Goal: Task Accomplishment & Management: Complete application form

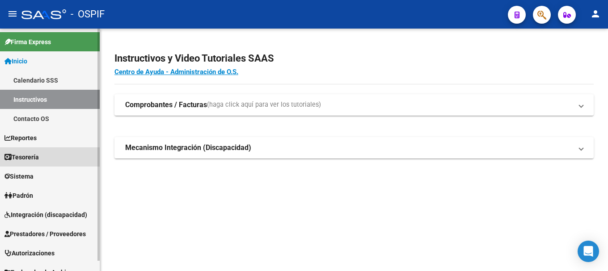
click at [39, 159] on span "Tesorería" at bounding box center [21, 157] width 34 height 10
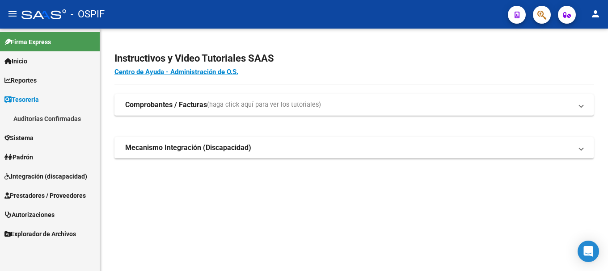
click at [41, 118] on link "Auditorías Confirmadas" at bounding box center [50, 118] width 100 height 19
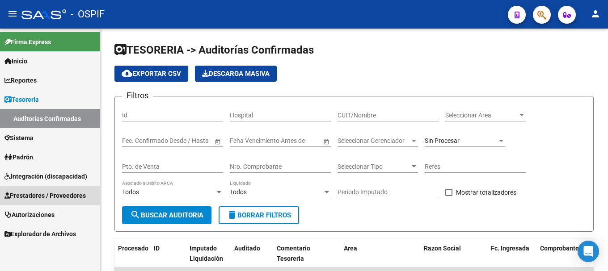
click at [59, 193] on span "Prestadores / Proveedores" at bounding box center [44, 196] width 81 height 10
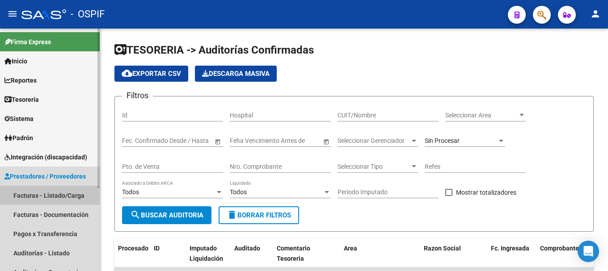
click at [58, 194] on link "Facturas - Listado/Carga" at bounding box center [50, 195] width 100 height 19
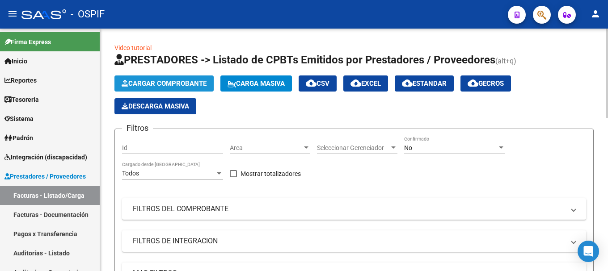
click at [187, 82] on span "Cargar Comprobante" at bounding box center [164, 84] width 85 height 8
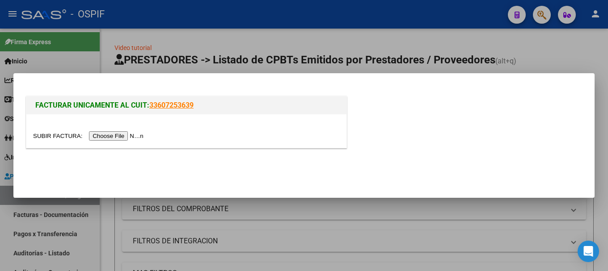
click at [133, 138] on input "file" at bounding box center [89, 135] width 113 height 9
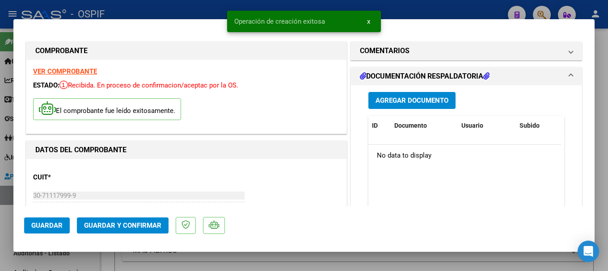
click at [73, 71] on strong "VER COMPROBANTE" at bounding box center [65, 71] width 64 height 8
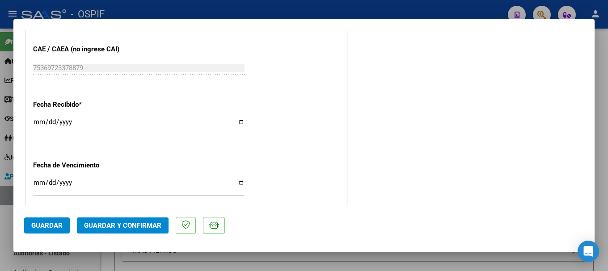
scroll to position [492, 0]
click at [236, 123] on input "[DATE]" at bounding box center [138, 125] width 211 height 14
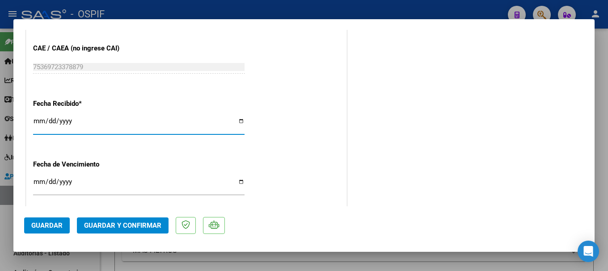
type input "[DATE]"
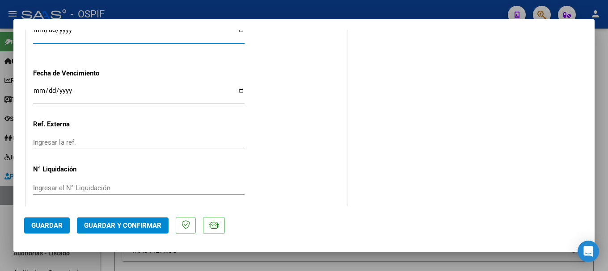
scroll to position [588, 0]
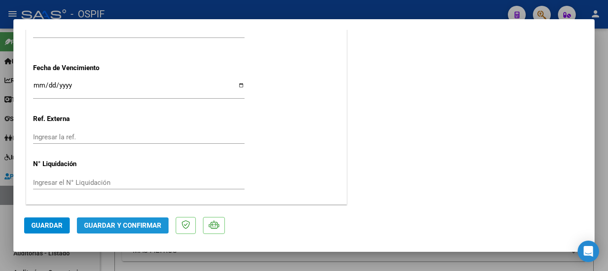
click at [98, 225] on span "Guardar y Confirmar" at bounding box center [122, 226] width 77 height 8
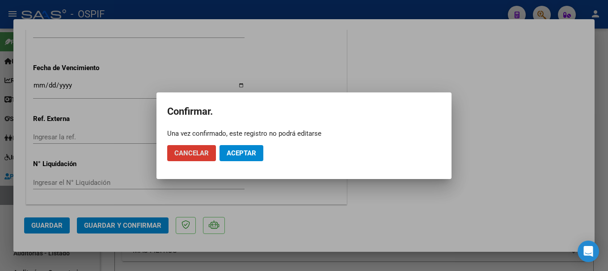
click at [235, 153] on span "Aceptar" at bounding box center [241, 153] width 29 height 8
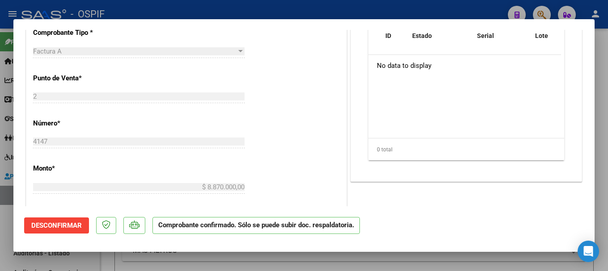
scroll to position [499, 0]
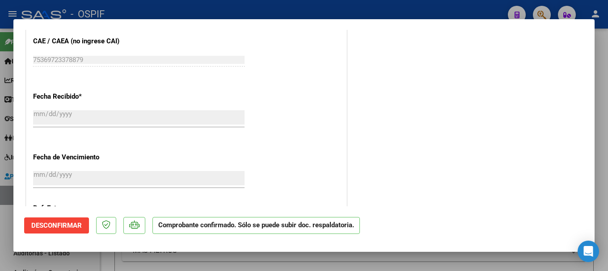
click at [234, 10] on div at bounding box center [304, 135] width 608 height 271
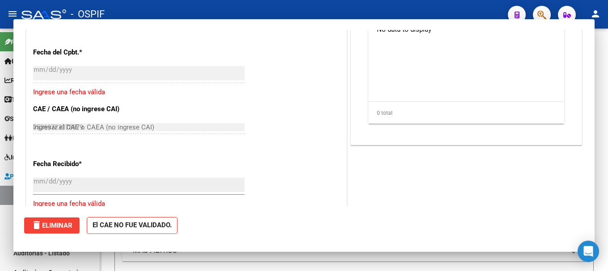
type input "$ 0,00"
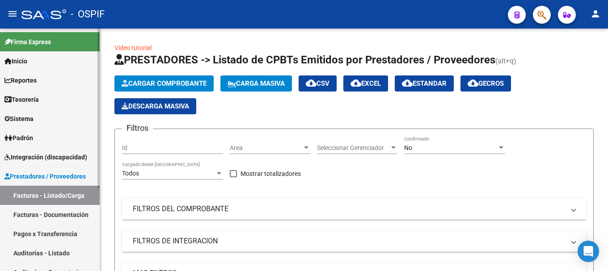
click at [41, 255] on link "Auditorías - Listado" at bounding box center [50, 253] width 100 height 19
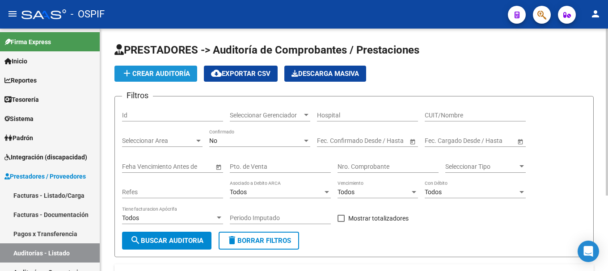
click at [180, 73] on span "add Crear Auditoría" at bounding box center [156, 74] width 68 height 8
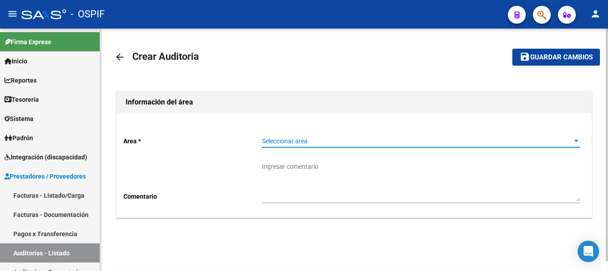
click at [571, 142] on div "Seleccionar area" at bounding box center [421, 142] width 318 height 8
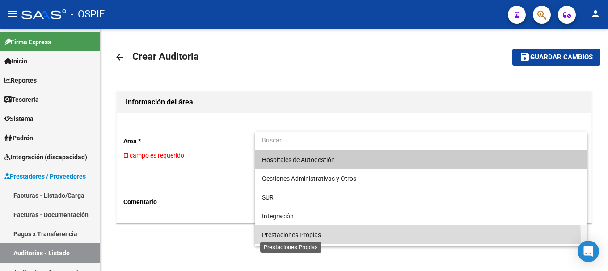
click at [314, 236] on span "Prestaciones Propias" at bounding box center [291, 234] width 59 height 7
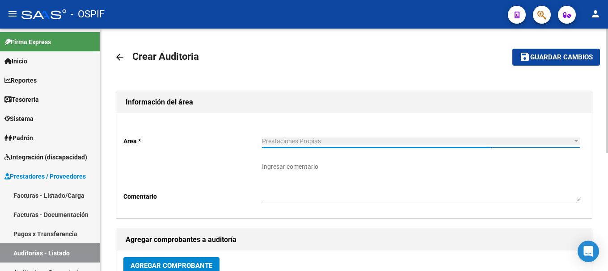
click at [341, 168] on textarea "Ingresar comentario" at bounding box center [421, 181] width 318 height 39
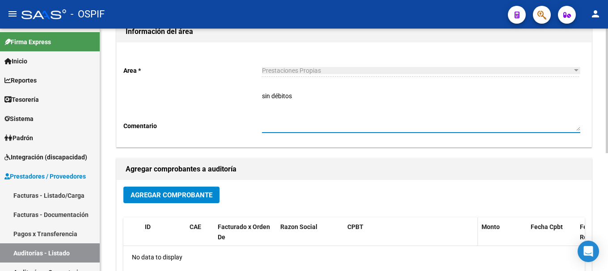
scroll to position [89, 0]
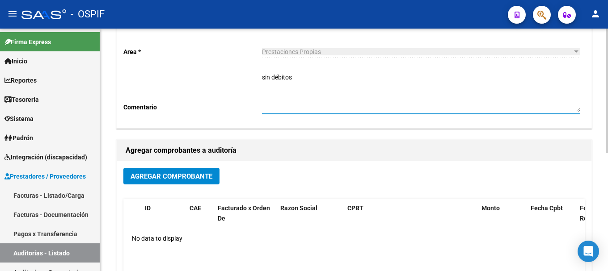
type textarea "sin débitos"
click at [198, 174] on span "Agregar Comprobante" at bounding box center [171, 176] width 82 height 8
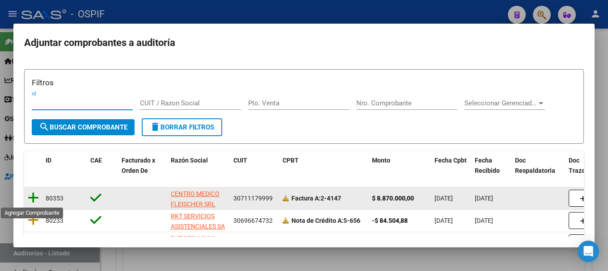
click at [32, 196] on icon at bounding box center [33, 198] width 11 height 13
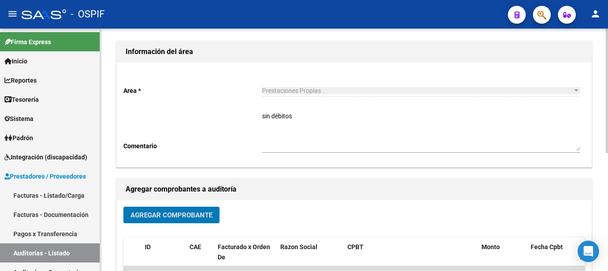
scroll to position [0, 0]
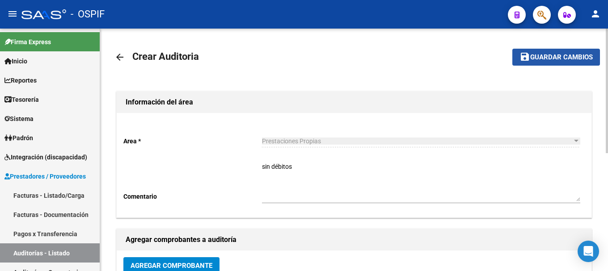
click at [560, 55] on span "Guardar cambios" at bounding box center [561, 58] width 63 height 8
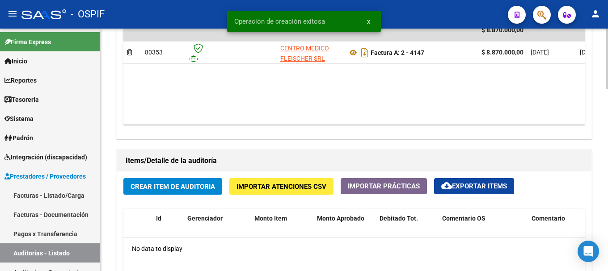
scroll to position [536, 0]
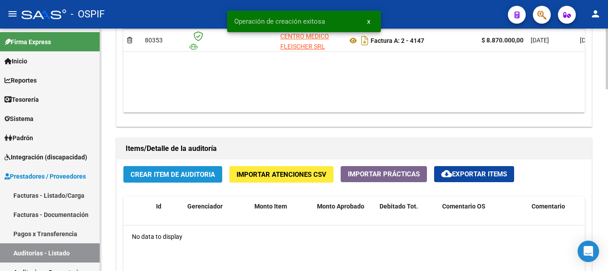
click at [193, 172] on span "Crear Item de Auditoria" at bounding box center [172, 175] width 84 height 8
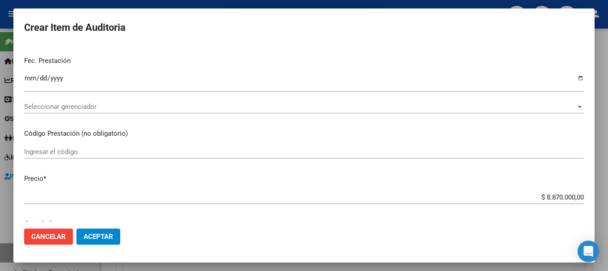
scroll to position [179, 0]
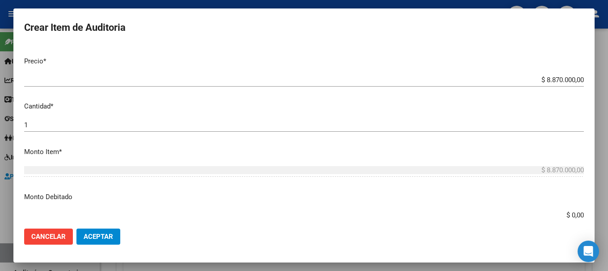
click at [99, 237] on span "Aceptar" at bounding box center [98, 237] width 29 height 8
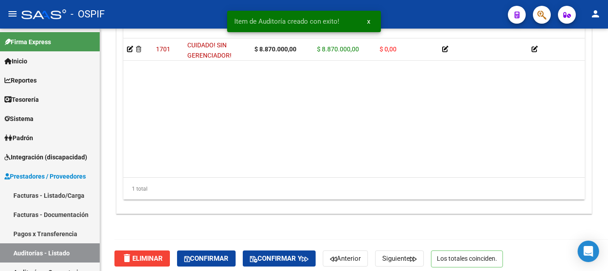
scroll to position [754, 0]
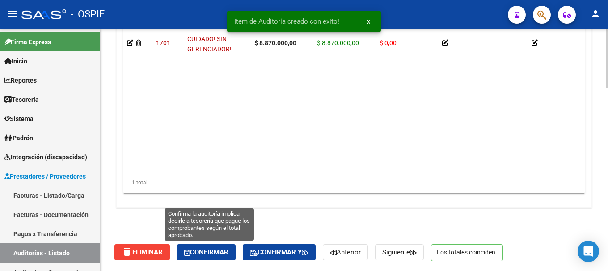
click at [207, 252] on span "Confirmar" at bounding box center [206, 252] width 44 height 8
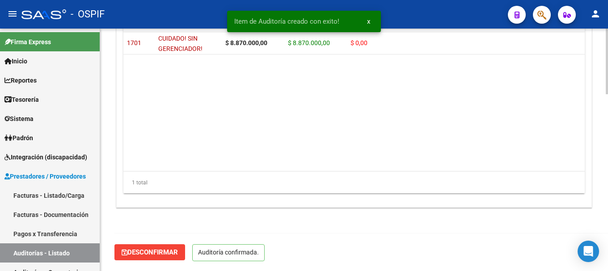
scroll to position [653, 0]
type input "202509"
click at [161, 10] on div "- OSPIF" at bounding box center [260, 14] width 479 height 20
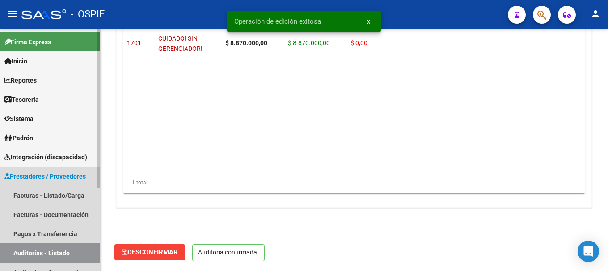
click at [26, 175] on span "Prestadores / Proveedores" at bounding box center [44, 177] width 81 height 10
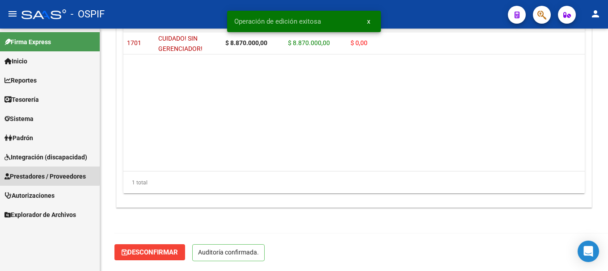
click at [26, 174] on span "Prestadores / Proveedores" at bounding box center [44, 177] width 81 height 10
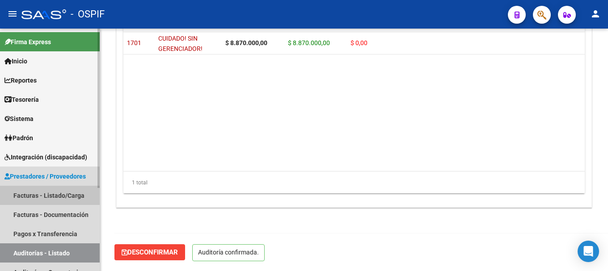
click at [25, 196] on link "Facturas - Listado/Carga" at bounding box center [50, 195] width 100 height 19
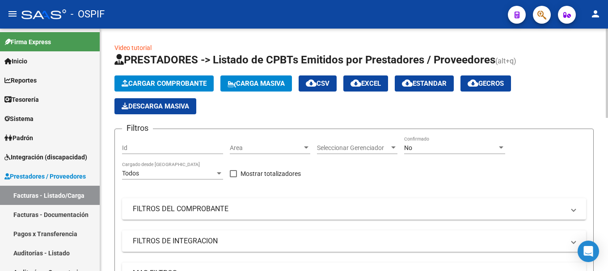
click at [174, 83] on span "Cargar Comprobante" at bounding box center [164, 84] width 85 height 8
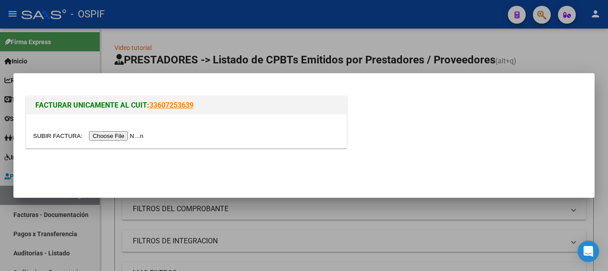
click at [130, 136] on input "file" at bounding box center [89, 135] width 113 height 9
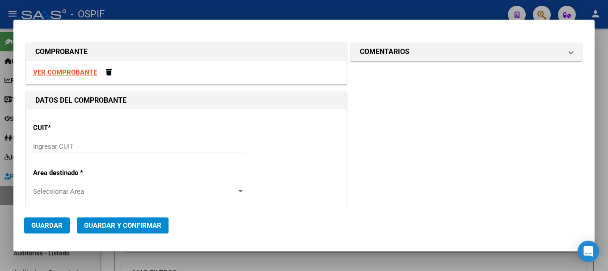
click at [70, 72] on strong "VER COMPROBANTE" at bounding box center [65, 72] width 64 height 8
click at [81, 140] on div "Ingresar CUIT" at bounding box center [138, 146] width 211 height 13
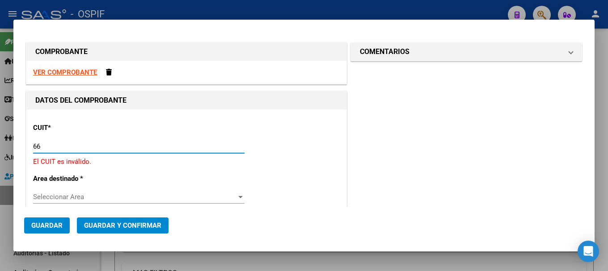
type input "6"
type input "33-65583654-9"
type input "5"
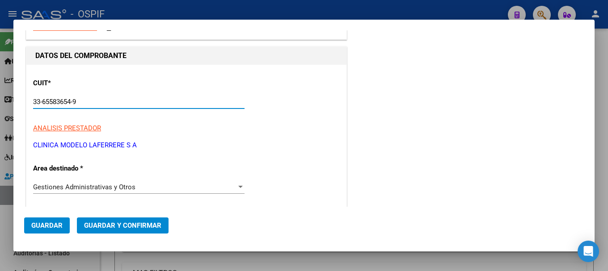
scroll to position [89, 0]
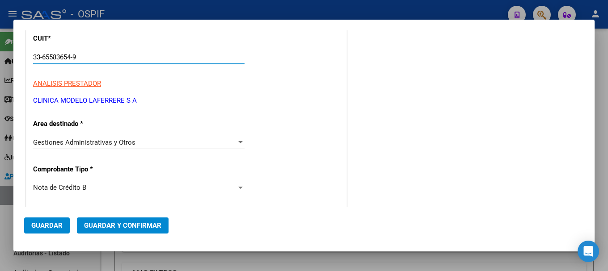
type input "33-65583654-9"
click at [236, 189] on div at bounding box center [240, 187] width 8 height 7
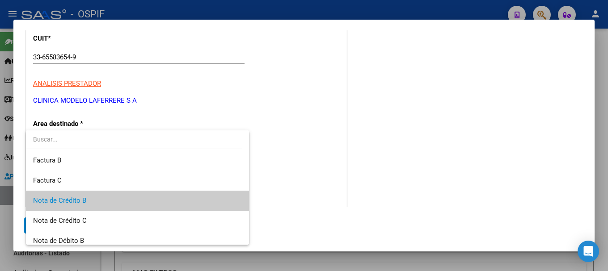
scroll to position [20, 0]
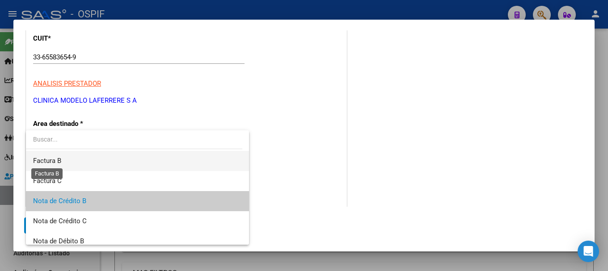
click at [51, 159] on span "Factura B" at bounding box center [47, 161] width 28 height 8
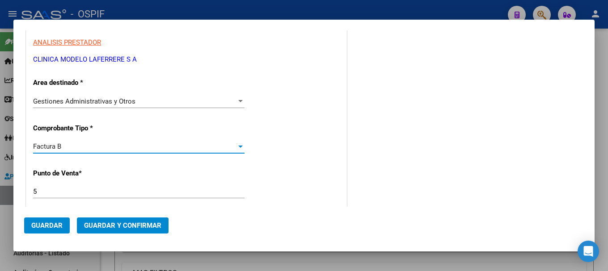
scroll to position [179, 0]
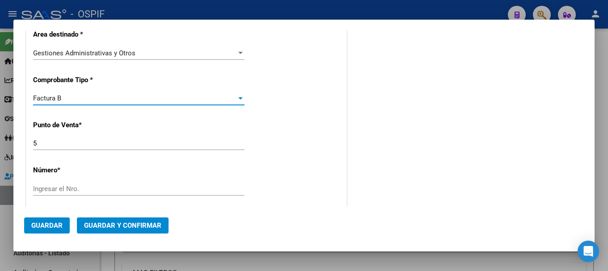
click at [99, 189] on input "Ingresar el Nro." at bounding box center [138, 189] width 211 height 8
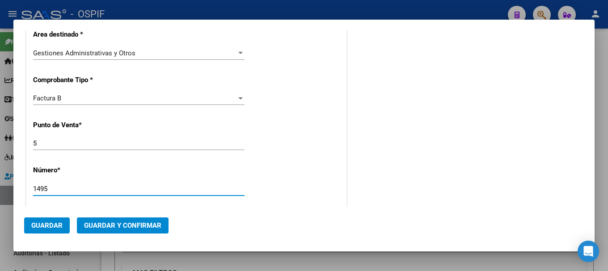
scroll to position [268, 0]
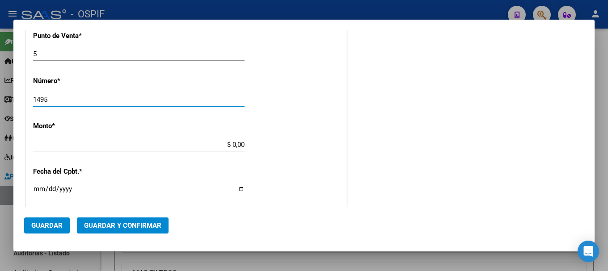
type input "1495"
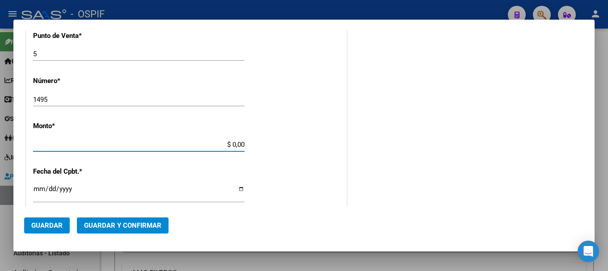
click at [229, 144] on input "$ 0,00" at bounding box center [138, 145] width 211 height 8
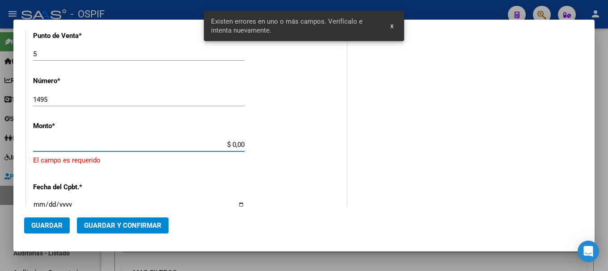
scroll to position [290, 0]
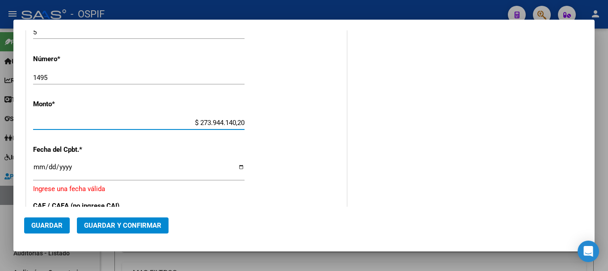
type input "$ 27.394.414,02"
click at [239, 170] on input "Ingresar la fecha" at bounding box center [138, 171] width 211 height 14
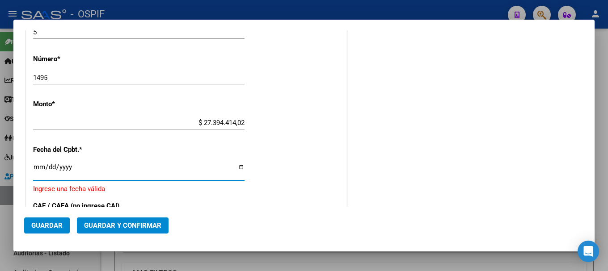
type input "[DATE]"
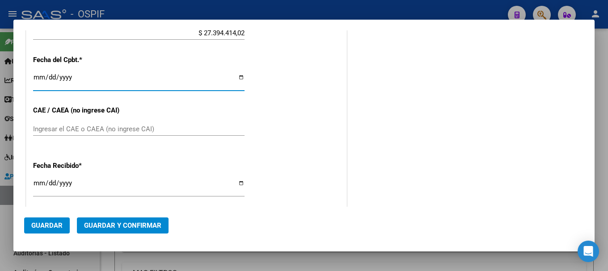
scroll to position [424, 0]
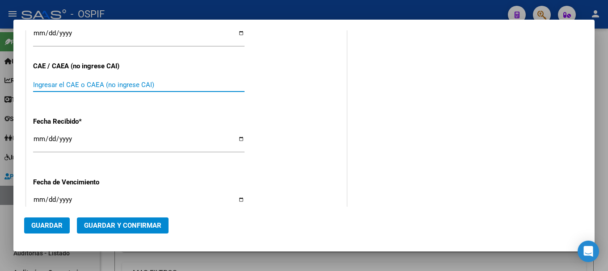
click at [119, 85] on input "Ingresar el CAE o CAEA (no ingrese CAI)" at bounding box center [138, 85] width 211 height 8
type input "75369496047890"
click at [236, 137] on input "[DATE]" at bounding box center [138, 142] width 211 height 14
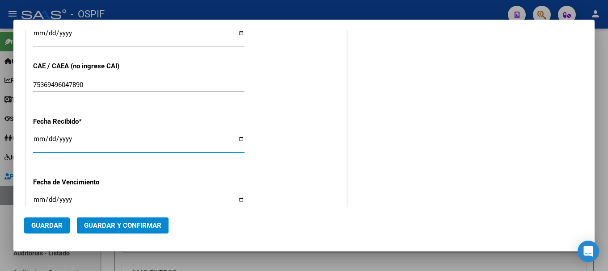
type input "[DATE]"
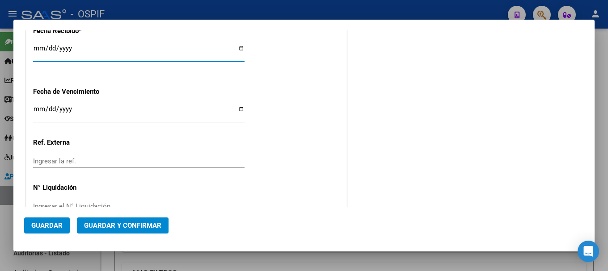
scroll to position [538, 0]
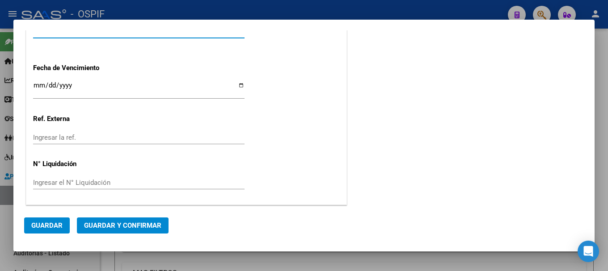
click at [45, 227] on span "Guardar" at bounding box center [46, 226] width 31 height 8
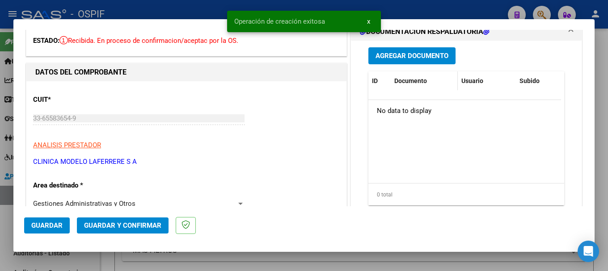
scroll to position [0, 0]
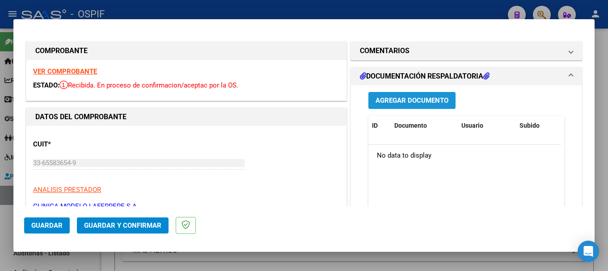
click at [399, 101] on span "Agregar Documento" at bounding box center [411, 101] width 73 height 8
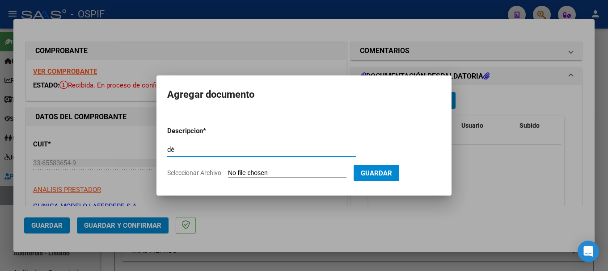
type input "d"
type input "a"
type input "débito OSPIF"
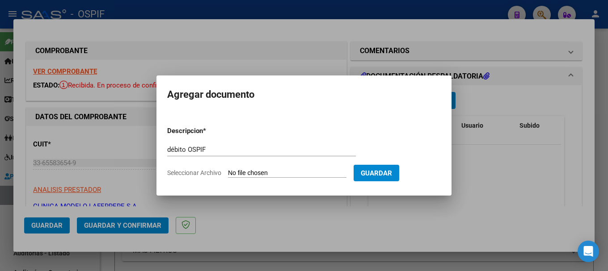
click at [266, 172] on input "Seleccionar Archivo" at bounding box center [287, 173] width 118 height 8
type input "C:\fakepath\CLINICA MODELO LAFERRERE S.A AGOST25 FACTURA1495.xlsx"
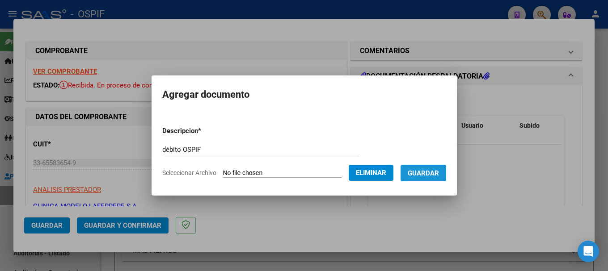
click at [424, 177] on span "Guardar" at bounding box center [423, 173] width 31 height 8
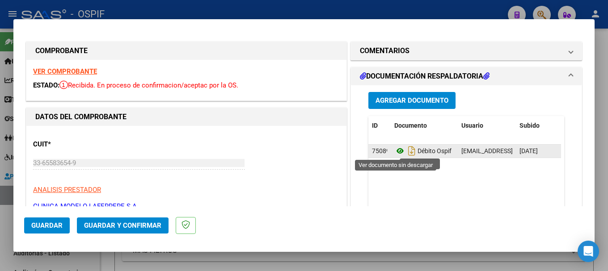
click at [395, 151] on icon at bounding box center [400, 151] width 12 height 11
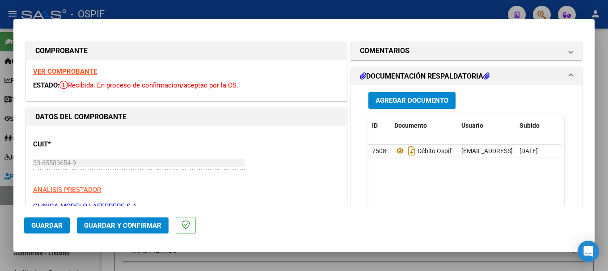
click at [141, 225] on span "Guardar y Confirmar" at bounding box center [122, 226] width 77 height 8
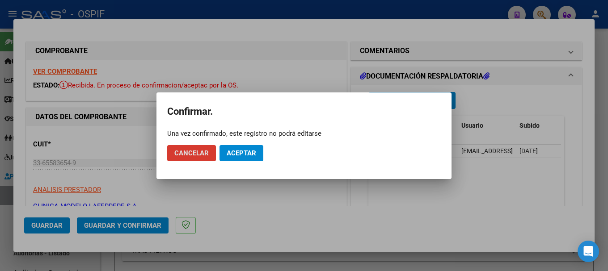
click at [251, 154] on span "Aceptar" at bounding box center [241, 153] width 29 height 8
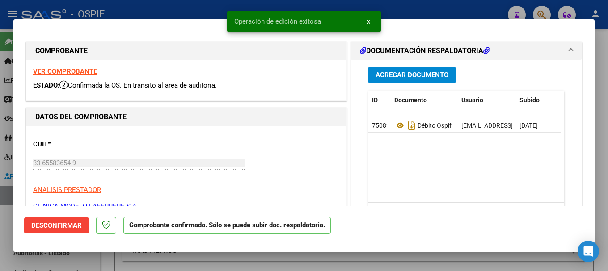
click at [147, 8] on div at bounding box center [304, 135] width 608 height 271
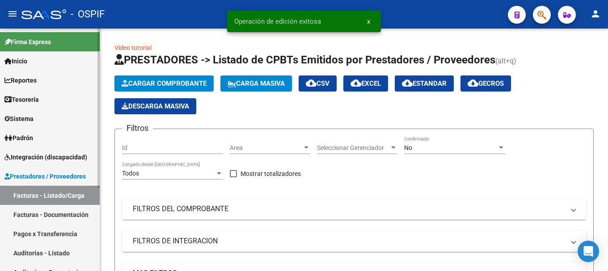
drag, startPoint x: 17, startPoint y: 251, endPoint x: 85, endPoint y: 192, distance: 89.3
click at [18, 250] on link "Auditorías - Listado" at bounding box center [50, 253] width 100 height 19
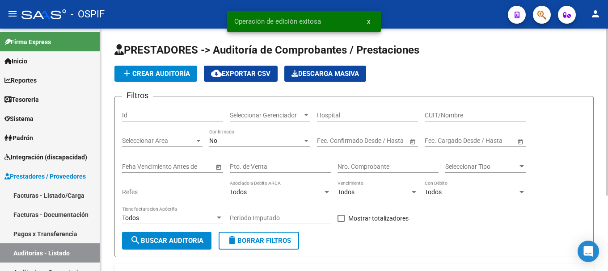
click at [164, 75] on span "add Crear Auditoría" at bounding box center [156, 74] width 68 height 8
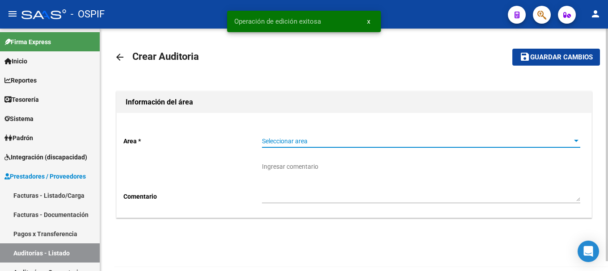
click at [574, 141] on div at bounding box center [576, 141] width 4 height 2
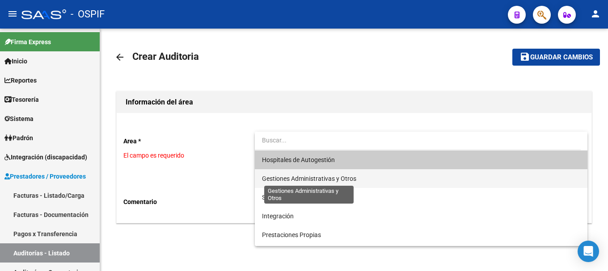
click at [331, 180] on span "Gestiones Administrativas y Otros" at bounding box center [309, 178] width 94 height 7
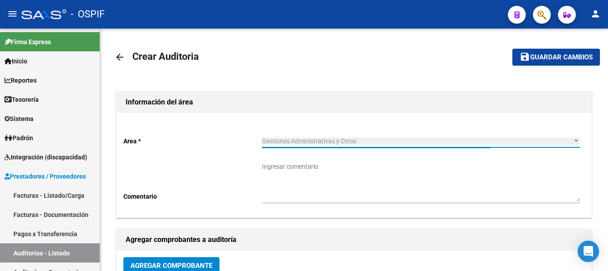
click at [331, 180] on textarea "Ingresar comentario" at bounding box center [421, 181] width 318 height 39
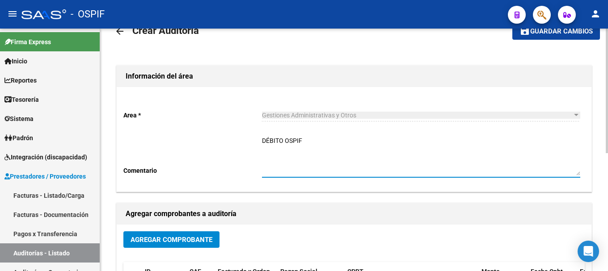
scroll to position [45, 0]
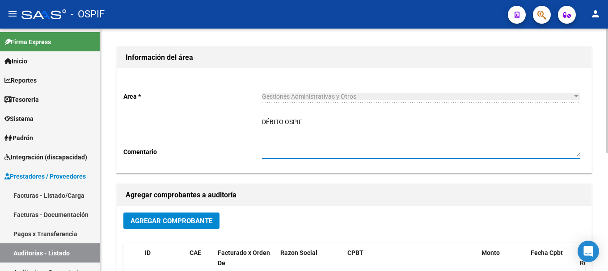
type textarea "DÉBITO OSPIF"
click at [137, 218] on span "Agregar Comprobante" at bounding box center [171, 221] width 82 height 8
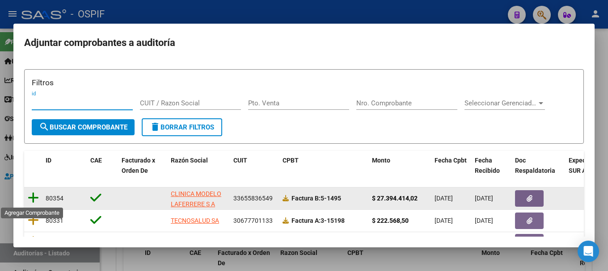
click at [32, 198] on icon at bounding box center [33, 198] width 11 height 13
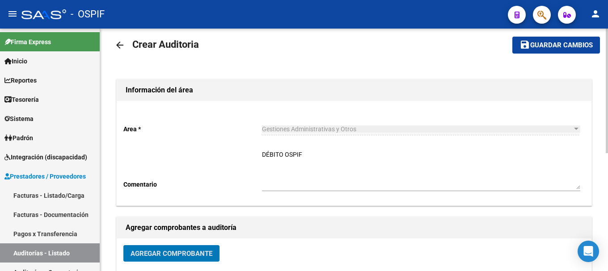
scroll to position [0, 0]
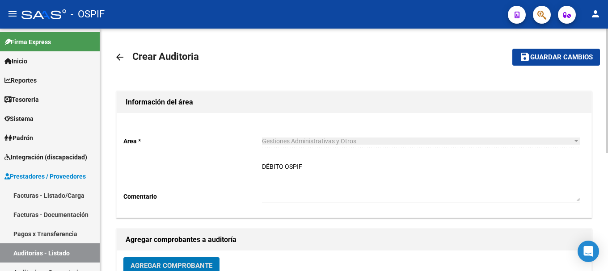
click at [541, 59] on span "Guardar cambios" at bounding box center [561, 58] width 63 height 8
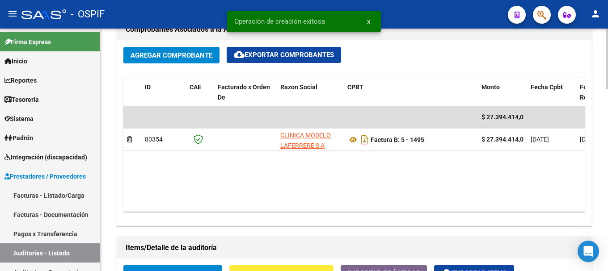
scroll to position [492, 0]
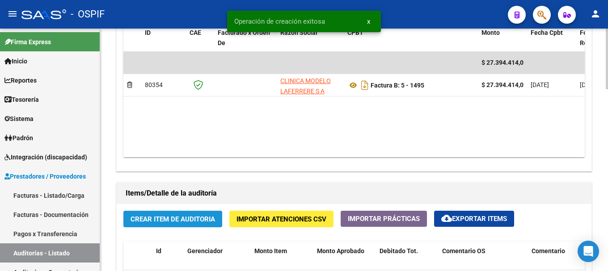
click at [193, 217] on span "Crear Item de Auditoria" at bounding box center [172, 219] width 84 height 8
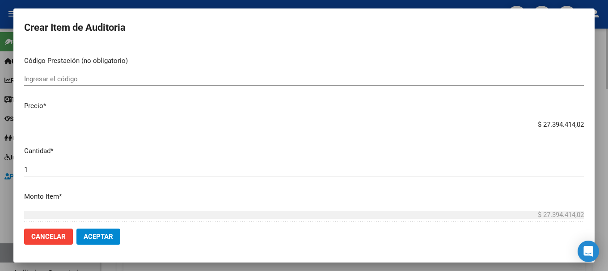
scroll to position [179, 0]
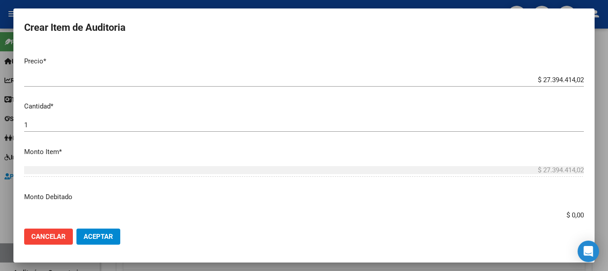
click at [563, 216] on input "$ 0,00" at bounding box center [303, 215] width 559 height 8
type input "$ 1.968.015,47"
click at [116, 239] on button "Aceptar" at bounding box center [98, 237] width 44 height 16
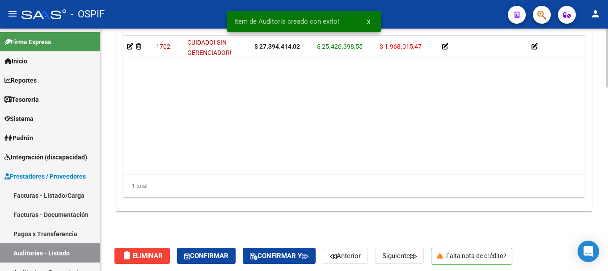
scroll to position [754, 0]
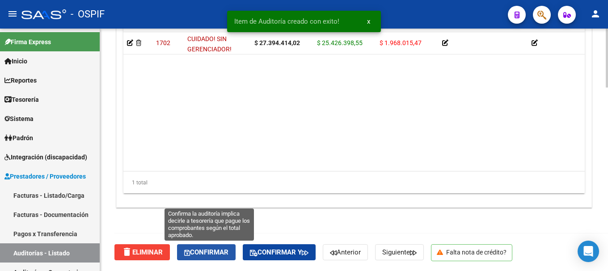
click at [210, 250] on span "Confirmar" at bounding box center [206, 252] width 44 height 8
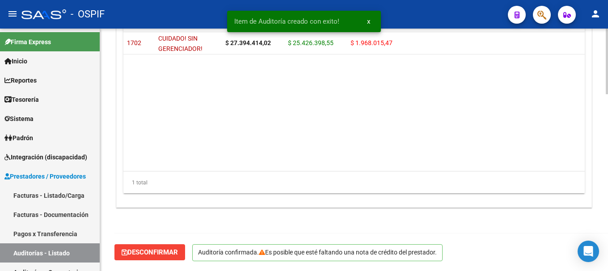
scroll to position [653, 0]
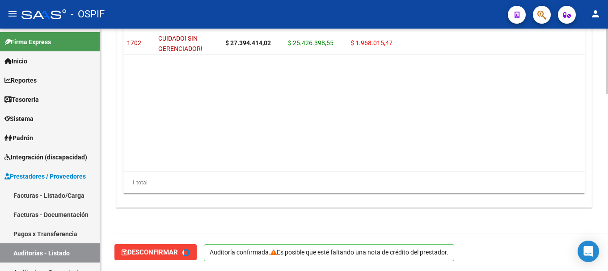
type input "202509"
click at [15, 195] on link "Facturas - Listado/Carga" at bounding box center [50, 195] width 100 height 19
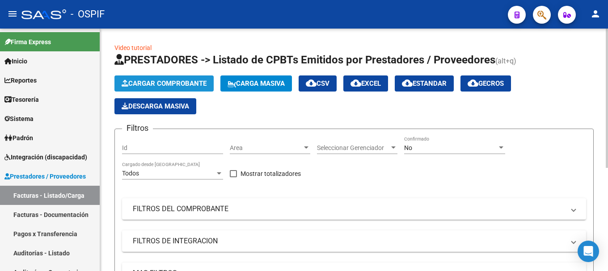
click at [160, 76] on button "Cargar Comprobante" at bounding box center [163, 84] width 99 height 16
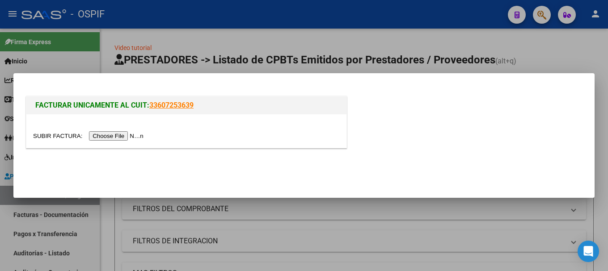
click at [111, 136] on input "file" at bounding box center [89, 135] width 113 height 9
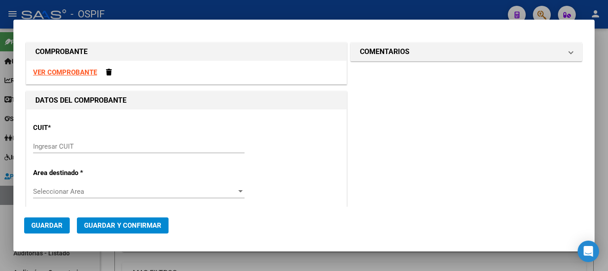
click at [43, 72] on strong "VER COMPROBANTE" at bounding box center [65, 72] width 64 height 8
click at [85, 148] on input "Ingresar CUIT" at bounding box center [138, 147] width 211 height 8
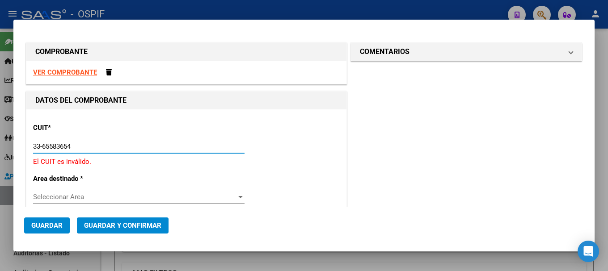
type input "33-65583654-9"
type input "5"
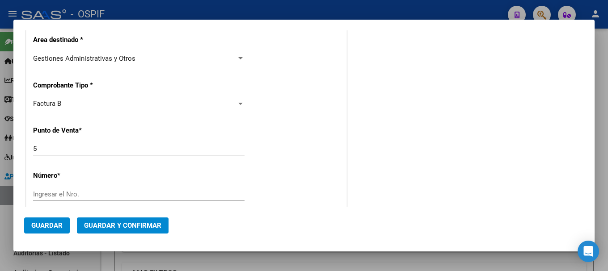
scroll to position [179, 0]
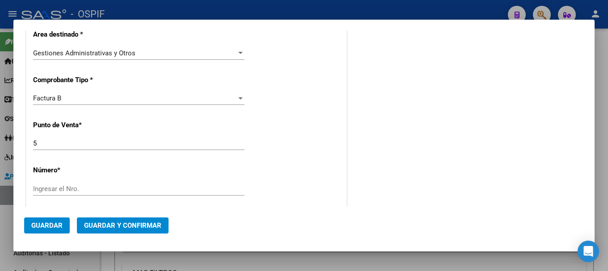
type input "33-65583654-9"
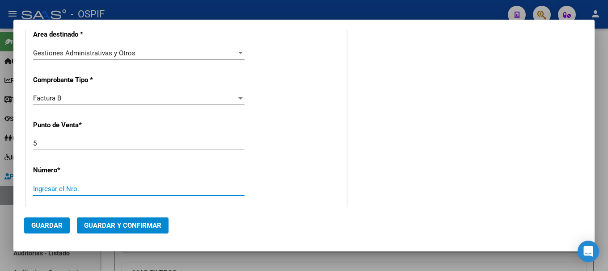
click at [106, 189] on input "Ingresar el Nro." at bounding box center [138, 189] width 211 height 8
type input "1497"
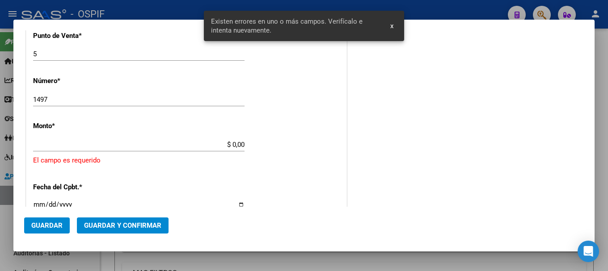
scroll to position [290, 0]
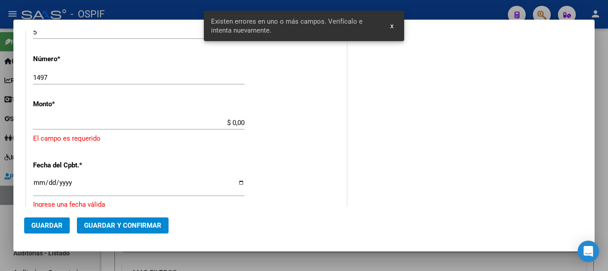
click at [230, 123] on input "$ 0,00" at bounding box center [138, 123] width 211 height 8
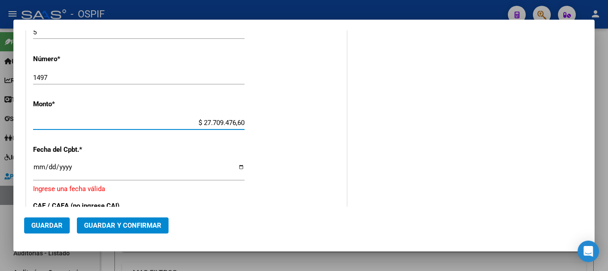
type input "$ 2.770.947,66"
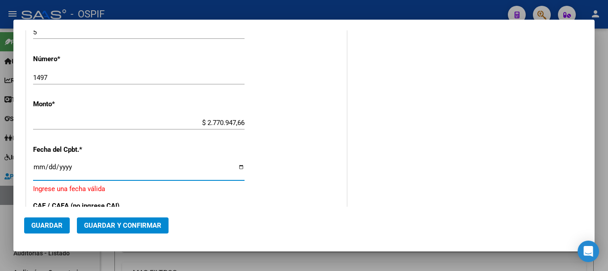
click at [236, 171] on input "Ingresar la fecha" at bounding box center [138, 171] width 211 height 14
click at [235, 164] on input "Ingresar la fecha" at bounding box center [138, 171] width 211 height 14
type input "[DATE]"
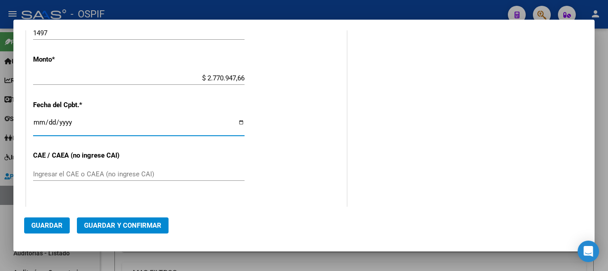
click at [90, 172] on input "Ingresar el CAE o CAEA (no ingrese CAI)" at bounding box center [138, 174] width 211 height 8
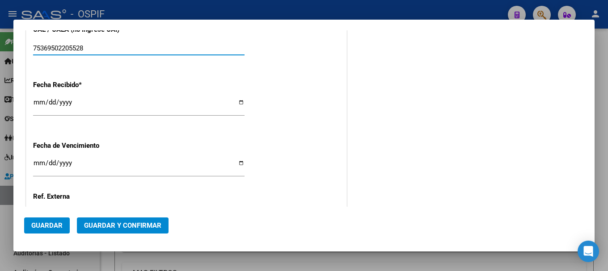
scroll to position [469, 0]
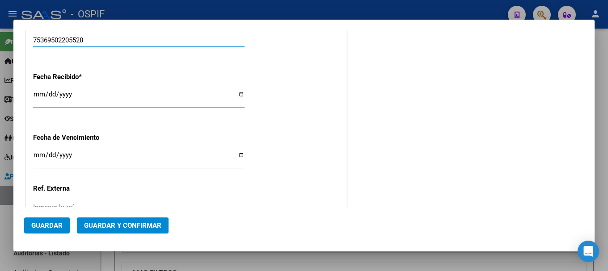
type input "75369502205528"
click at [237, 95] on input "[DATE]" at bounding box center [138, 98] width 211 height 14
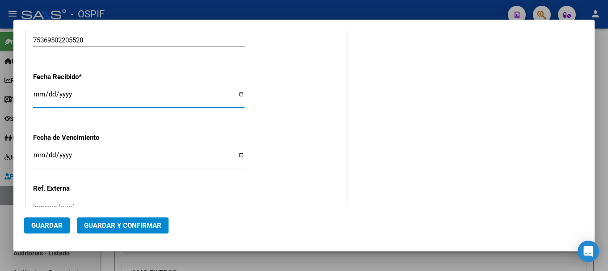
type input "[DATE]"
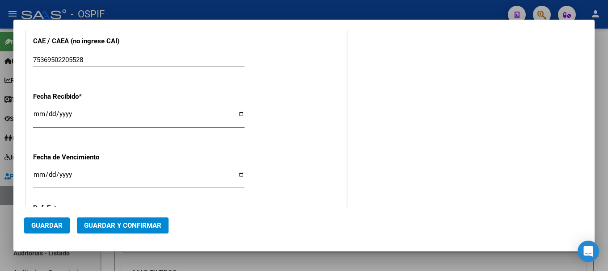
scroll to position [538, 0]
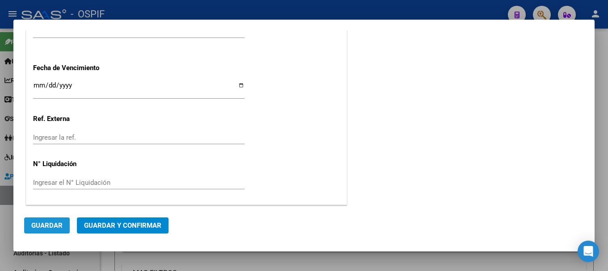
drag, startPoint x: 52, startPoint y: 223, endPoint x: 231, endPoint y: 193, distance: 181.2
click at [53, 223] on span "Guardar" at bounding box center [46, 226] width 31 height 8
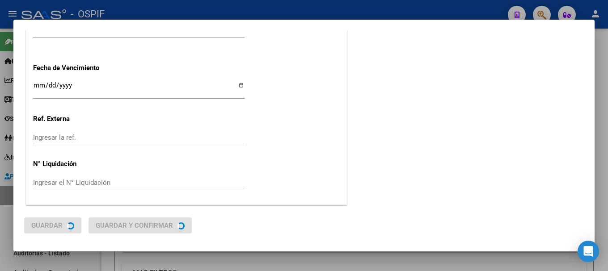
scroll to position [0, 0]
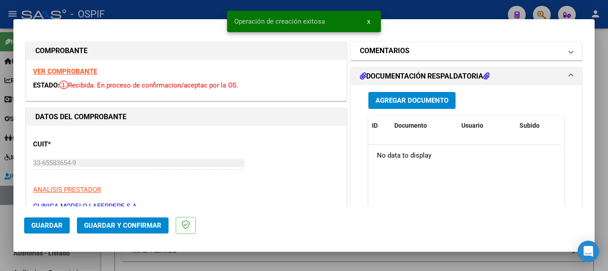
click at [428, 52] on mat-panel-title "COMENTARIOS" at bounding box center [461, 51] width 202 height 11
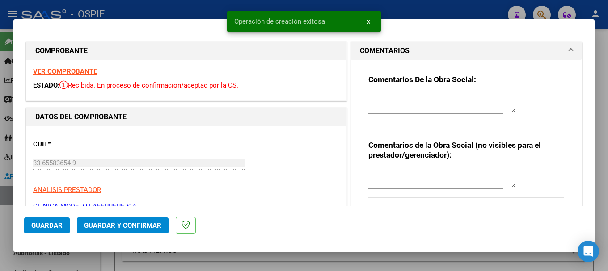
click at [404, 94] on textarea at bounding box center [441, 103] width 147 height 18
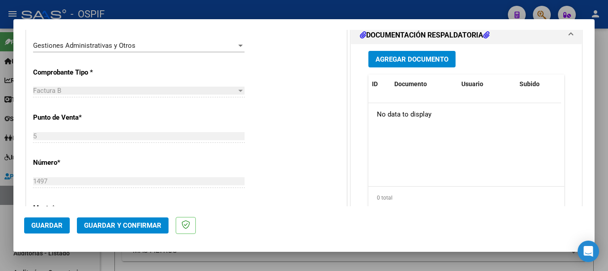
scroll to position [223, 0]
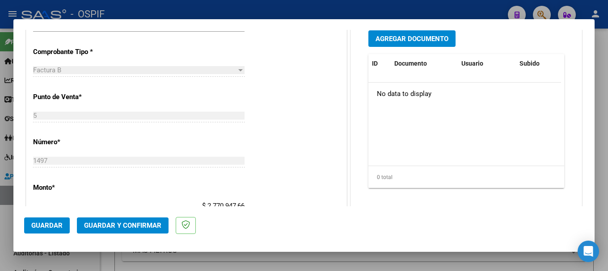
type textarea "Refacturación [DATE] (FACTURA 1486)"
click at [404, 39] on span "Agregar Documento" at bounding box center [411, 39] width 73 height 8
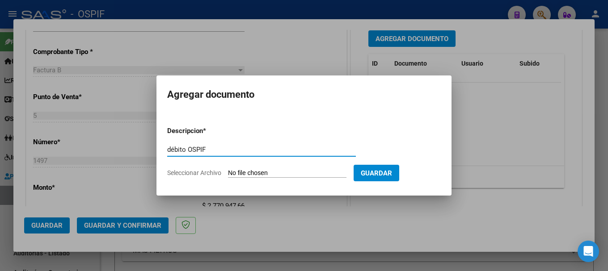
type input "débito OSPIF"
click at [262, 176] on input "Seleccionar Archivo" at bounding box center [287, 173] width 118 height 8
type input "C:\fakepath\CLÍNICA MODELO LAFERRERE S.A REF.[DATE] FACTURA 1497.xlsx"
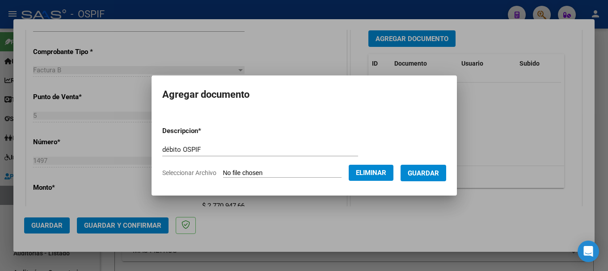
click at [422, 171] on span "Guardar" at bounding box center [423, 173] width 31 height 8
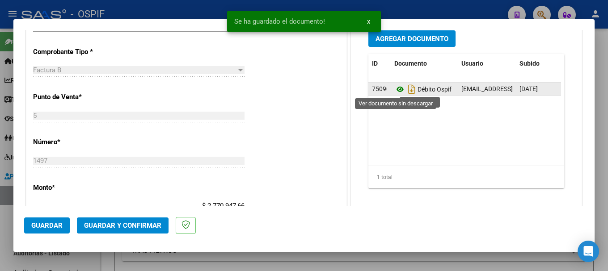
click at [395, 90] on icon at bounding box center [400, 89] width 12 height 11
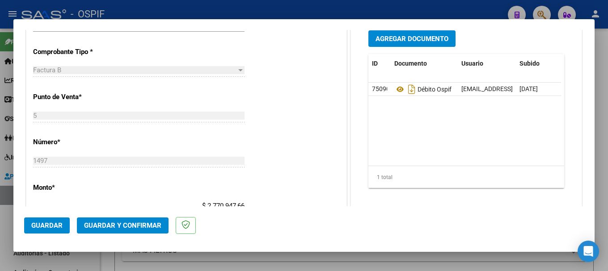
click at [126, 225] on span "Guardar y Confirmar" at bounding box center [122, 226] width 77 height 8
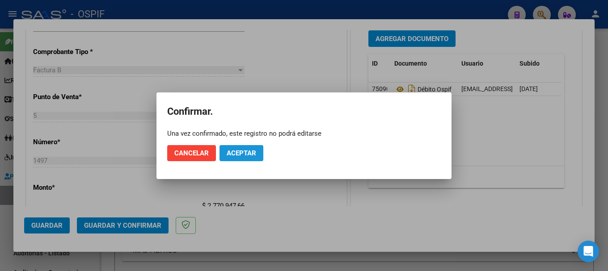
click at [242, 149] on span "Aceptar" at bounding box center [241, 153] width 29 height 8
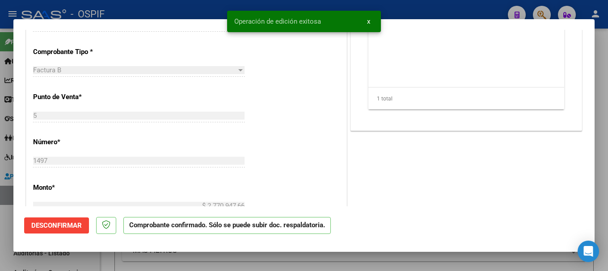
click at [151, 10] on div at bounding box center [304, 135] width 608 height 271
type input "$ 0,00"
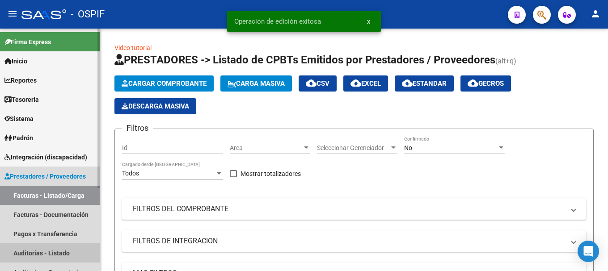
click at [54, 253] on link "Auditorías - Listado" at bounding box center [50, 253] width 100 height 19
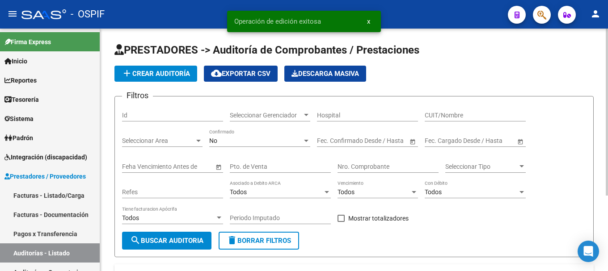
click at [135, 71] on span "add Crear Auditoría" at bounding box center [156, 74] width 68 height 8
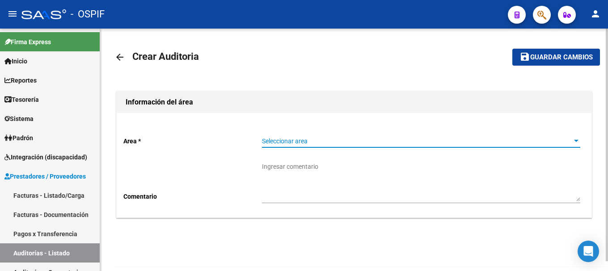
click at [576, 139] on div at bounding box center [576, 141] width 8 height 7
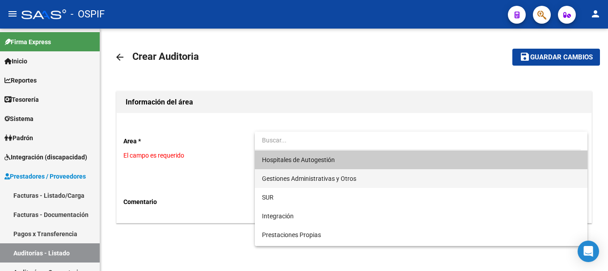
click at [357, 183] on span "Gestiones Administrativas y Otros" at bounding box center [421, 178] width 318 height 19
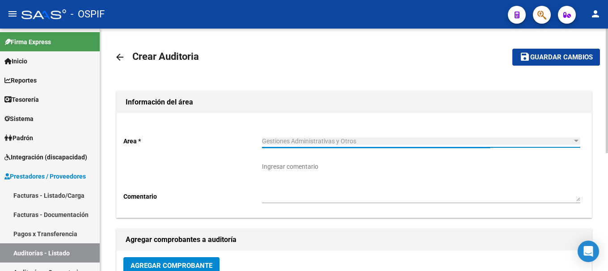
click at [357, 198] on textarea "Ingresar comentario" at bounding box center [421, 181] width 318 height 39
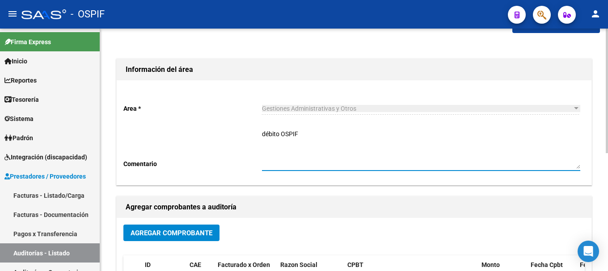
scroll to position [89, 0]
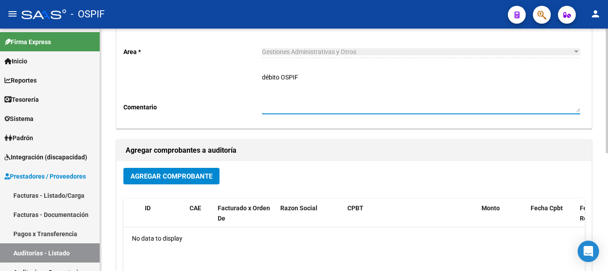
type textarea "débito OSPIF"
click at [142, 178] on span "Agregar Comprobante" at bounding box center [171, 176] width 82 height 8
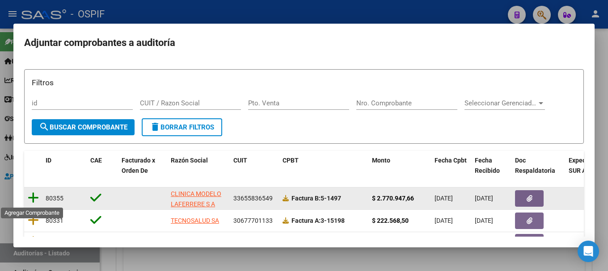
click at [32, 199] on icon at bounding box center [33, 198] width 11 height 13
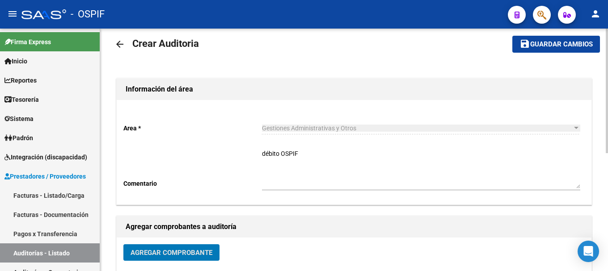
scroll to position [0, 0]
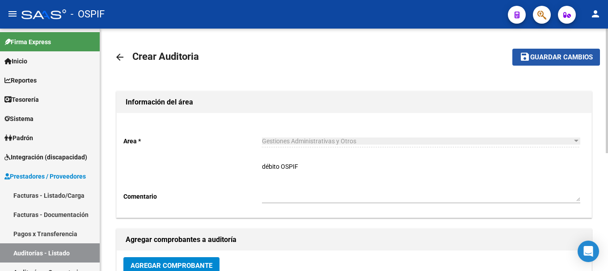
click at [555, 56] on span "Guardar cambios" at bounding box center [561, 58] width 63 height 8
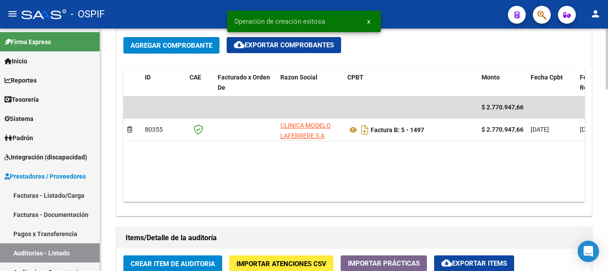
scroll to position [492, 0]
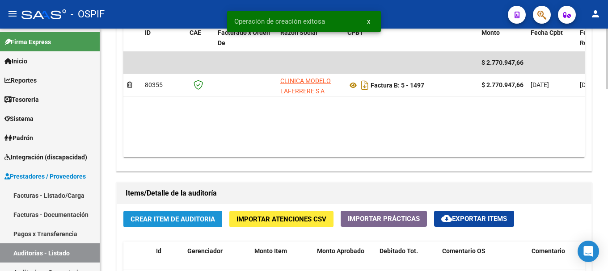
click at [216, 221] on button "Crear Item de Auditoria" at bounding box center [172, 219] width 99 height 17
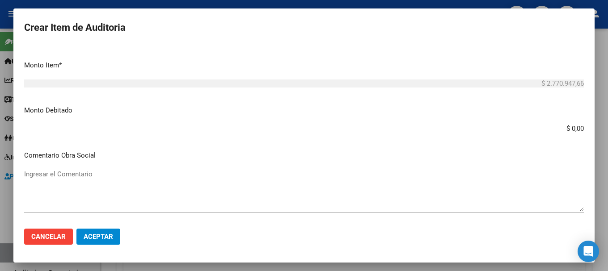
scroll to position [268, 0]
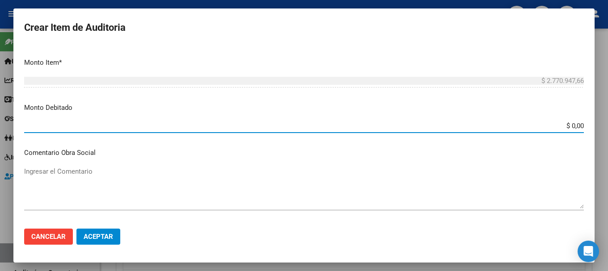
click at [563, 127] on input "$ 0,00" at bounding box center [303, 126] width 559 height 8
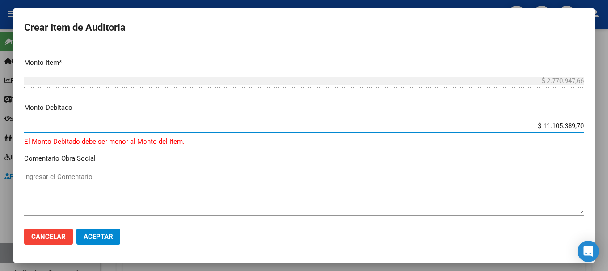
type input "$ 1.110.538,97"
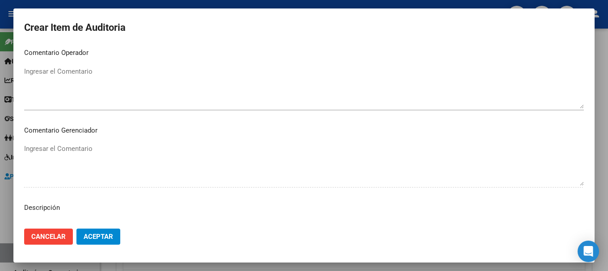
scroll to position [447, 0]
click at [97, 235] on span "Aceptar" at bounding box center [98, 237] width 29 height 8
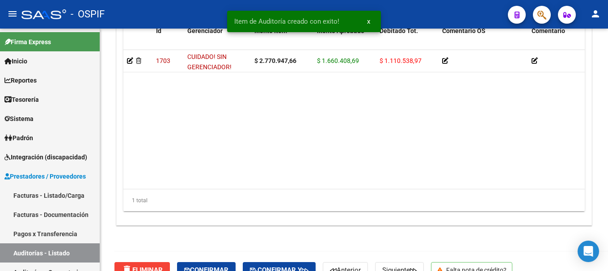
scroll to position [754, 0]
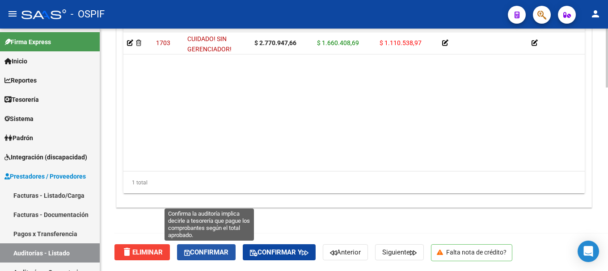
click at [221, 252] on span "Confirmar" at bounding box center [206, 252] width 44 height 8
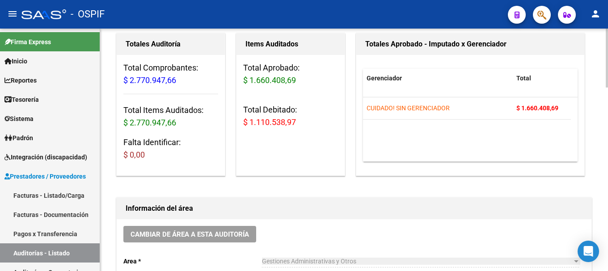
scroll to position [0, 0]
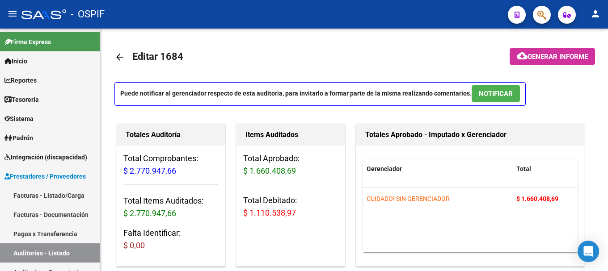
click at [248, 11] on div "- OSPIF" at bounding box center [260, 14] width 479 height 20
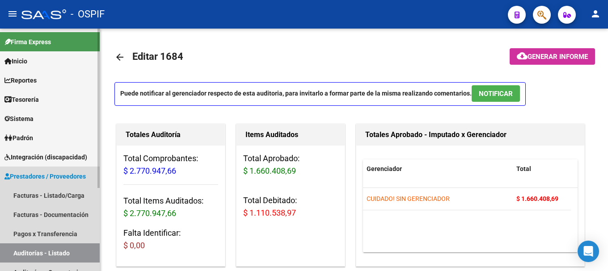
click at [35, 251] on link "Auditorías - Listado" at bounding box center [50, 253] width 100 height 19
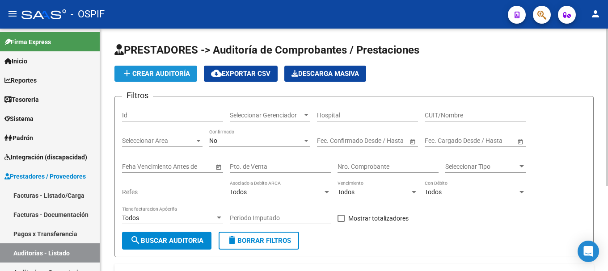
click at [161, 74] on span "add Crear Auditoría" at bounding box center [156, 74] width 68 height 8
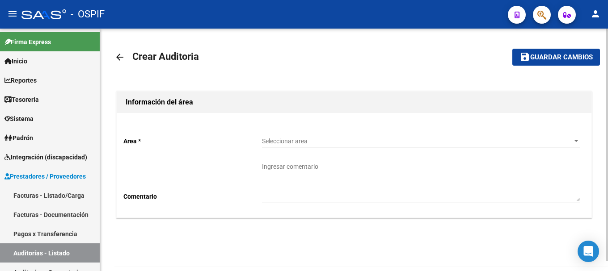
click at [577, 140] on div at bounding box center [576, 141] width 4 height 2
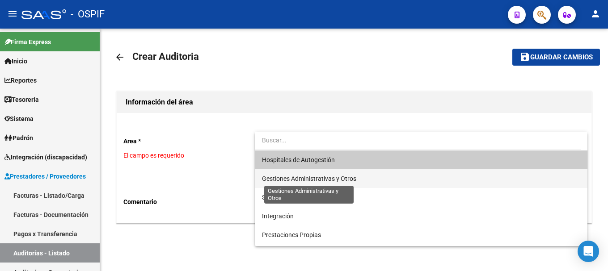
click at [324, 181] on span "Gestiones Administrativas y Otros" at bounding box center [309, 178] width 94 height 7
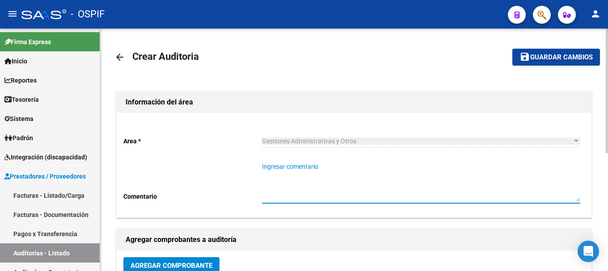
click at [327, 176] on textarea "Ingresar comentario" at bounding box center [421, 181] width 318 height 39
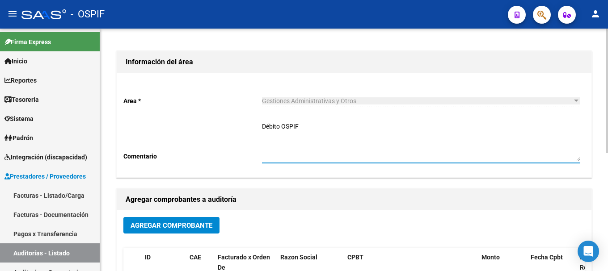
scroll to position [89, 0]
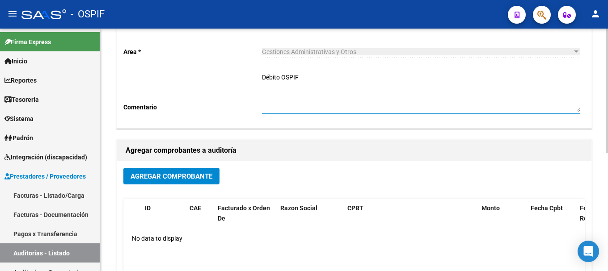
type textarea "Débito OSPIF"
click at [184, 174] on span "Agregar Comprobante" at bounding box center [171, 176] width 82 height 8
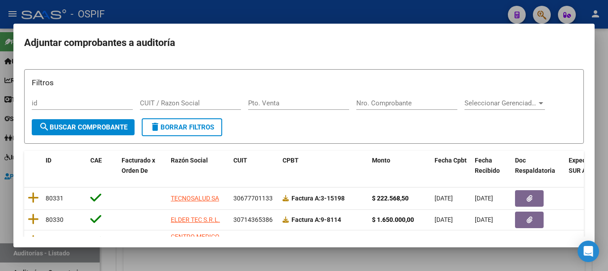
click at [300, 11] on div at bounding box center [304, 135] width 608 height 271
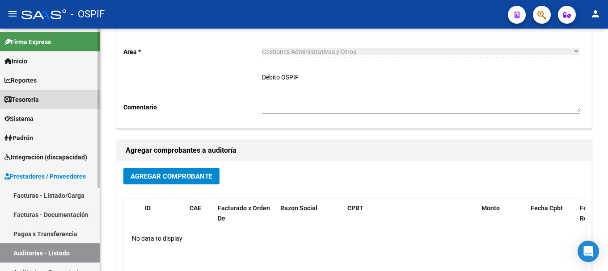
click at [28, 97] on span "Tesorería" at bounding box center [21, 100] width 34 height 10
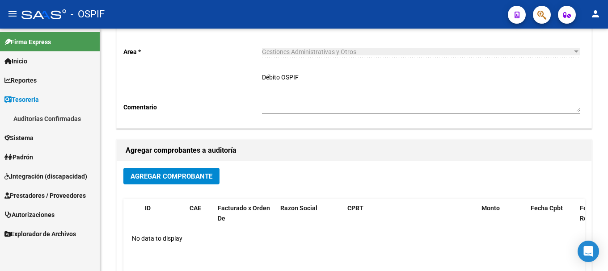
click at [55, 118] on link "Auditorías Confirmadas" at bounding box center [50, 118] width 100 height 19
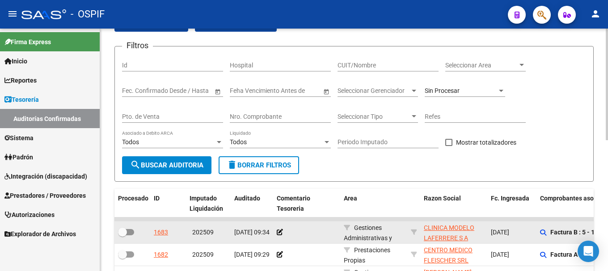
scroll to position [89, 0]
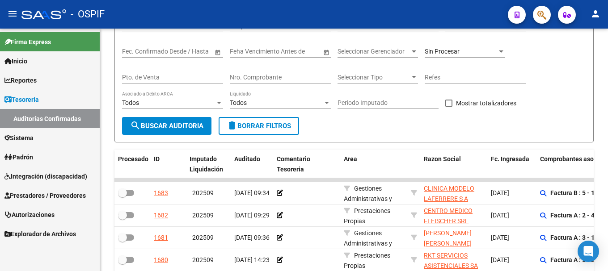
click at [35, 197] on span "Prestadores / Proveedores" at bounding box center [44, 196] width 81 height 10
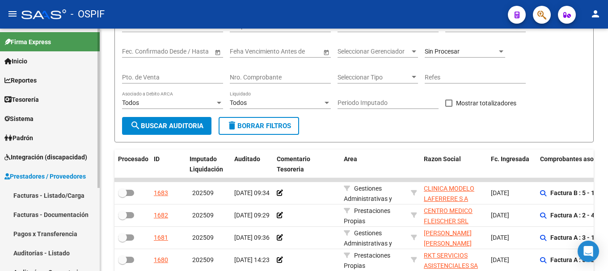
click at [34, 197] on link "Facturas - Listado/Carga" at bounding box center [50, 195] width 100 height 19
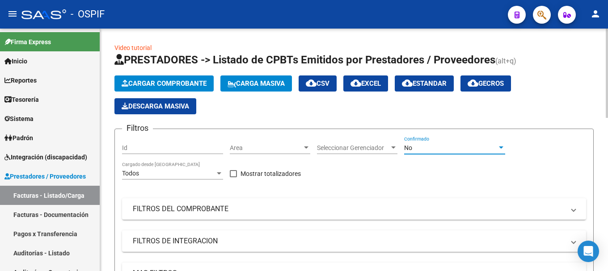
click at [500, 147] on div at bounding box center [501, 148] width 4 height 2
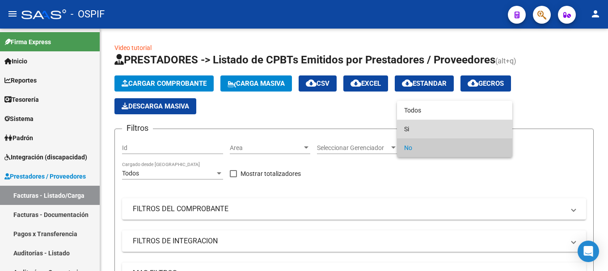
click at [460, 131] on span "Si" at bounding box center [454, 129] width 101 height 19
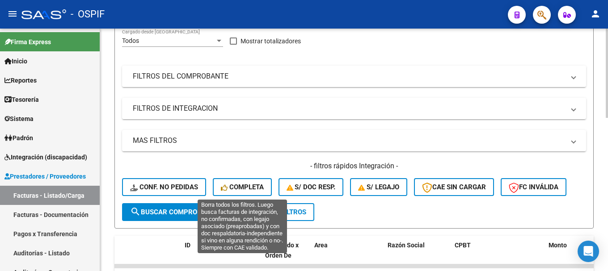
scroll to position [134, 0]
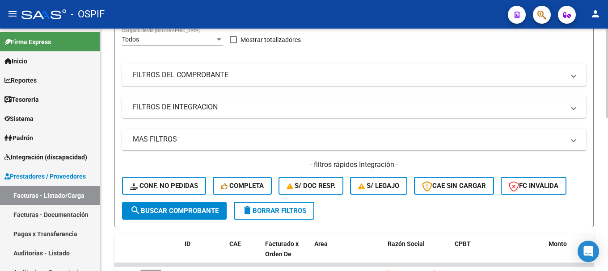
click at [159, 207] on span "search Buscar Comprobante" at bounding box center [174, 211] width 88 height 8
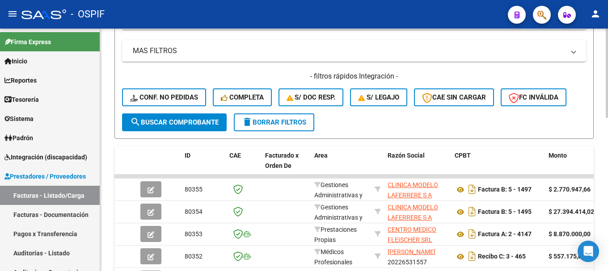
scroll to position [223, 0]
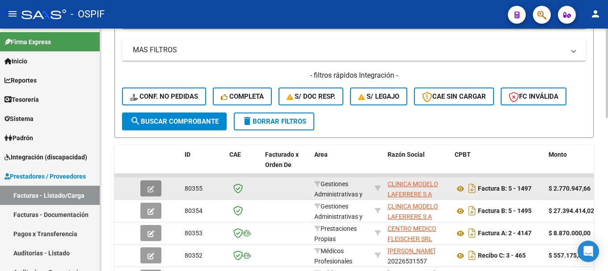
click at [149, 190] on icon "button" at bounding box center [150, 189] width 7 height 7
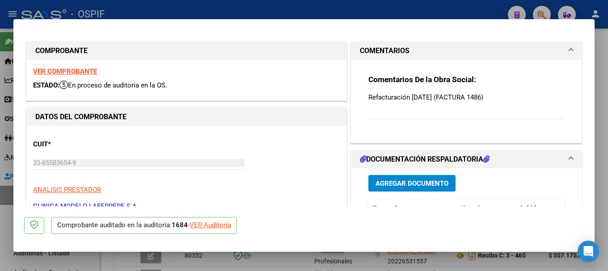
click at [206, 224] on div "VER Auditoría" at bounding box center [210, 225] width 42 height 10
type input "$ 0,00"
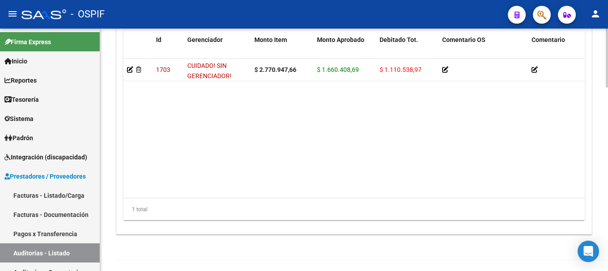
scroll to position [754, 0]
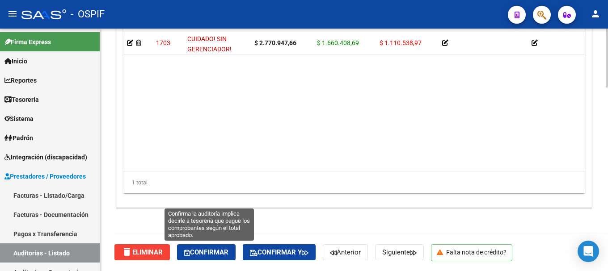
click at [220, 252] on span "Confirmar" at bounding box center [206, 252] width 44 height 8
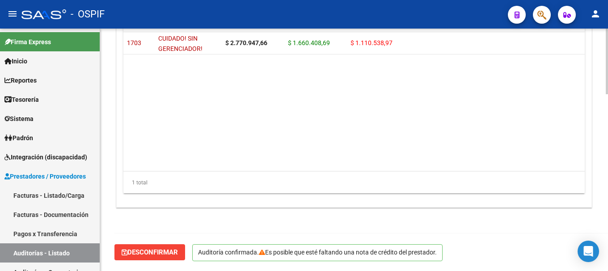
scroll to position [653, 0]
type input "202509"
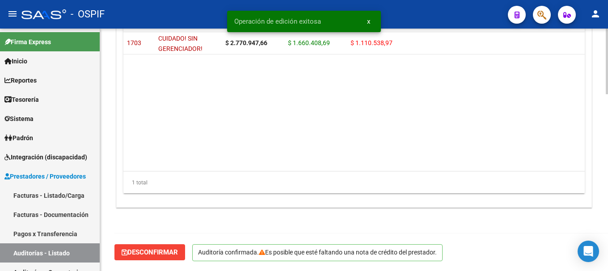
click at [190, 10] on div "- OSPIF" at bounding box center [260, 14] width 479 height 20
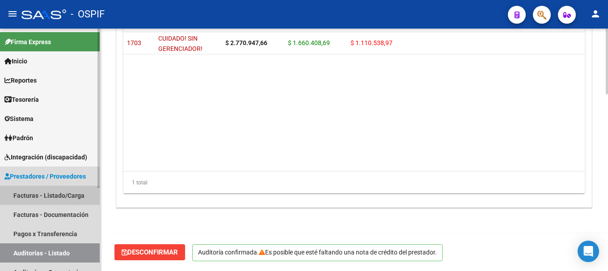
click at [63, 195] on link "Facturas - Listado/Carga" at bounding box center [50, 195] width 100 height 19
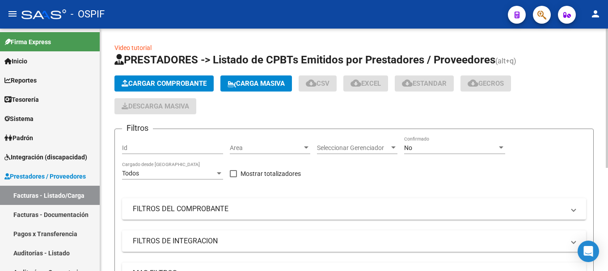
click at [189, 82] on span "Cargar Comprobante" at bounding box center [164, 84] width 85 height 8
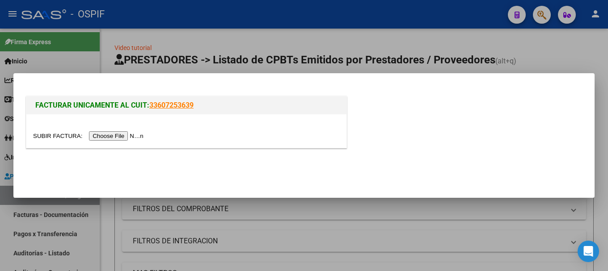
click at [111, 136] on input "file" at bounding box center [89, 135] width 113 height 9
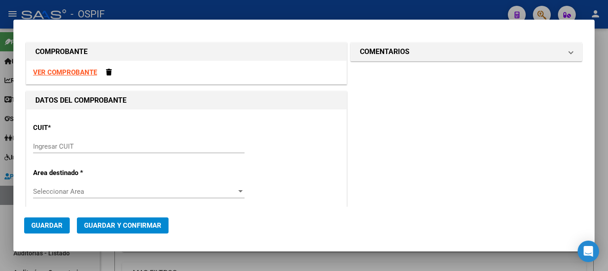
click at [78, 71] on strong "VER COMPROBANTE" at bounding box center [65, 72] width 64 height 8
click at [74, 143] on input "Ingresar CUIT" at bounding box center [138, 147] width 211 height 8
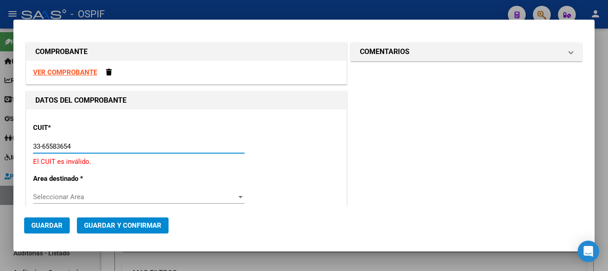
type input "33-65583654-9"
type input "5"
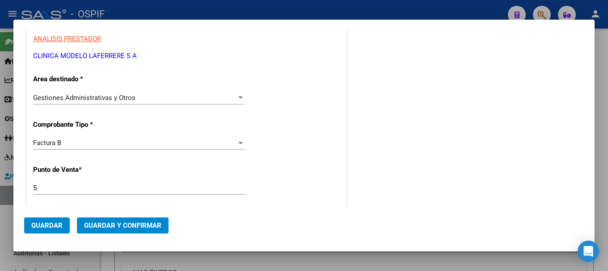
scroll to position [179, 0]
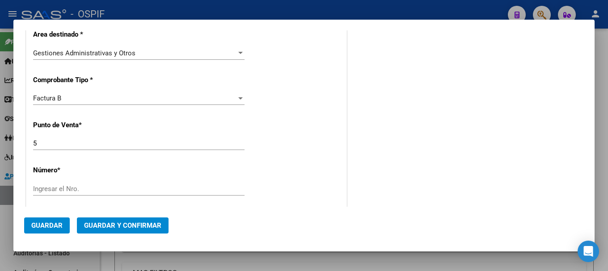
type input "33-65583654-9"
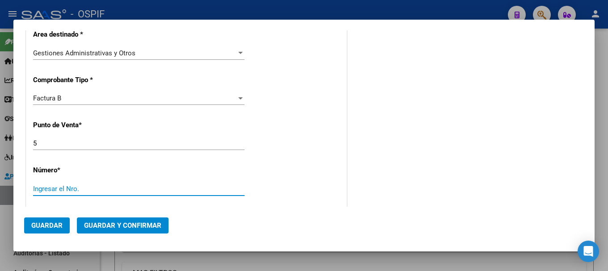
click at [120, 186] on input "Ingresar el Nro." at bounding box center [138, 189] width 211 height 8
type input "1496"
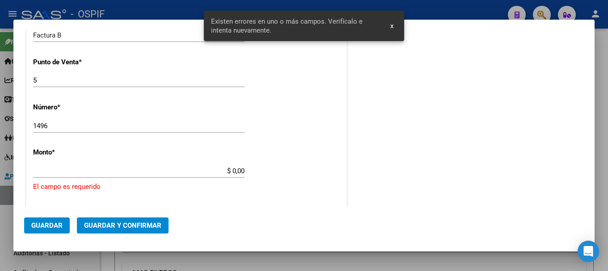
scroll to position [290, 0]
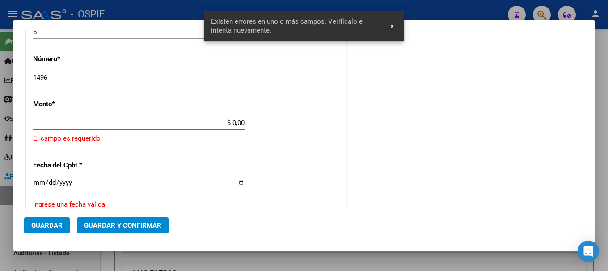
click at [230, 124] on input "$ 0,00" at bounding box center [138, 123] width 211 height 8
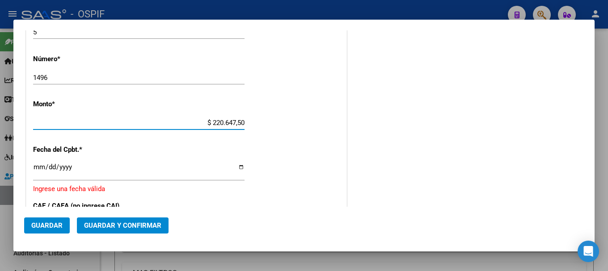
type input "$ 22.064,75"
click at [296, 157] on div "CUIT * 33-65583654-9 Ingresar CUIT ANALISIS PRESTADOR CLINICA MODELO LAFERRERE …" at bounding box center [186, 138] width 320 height 639
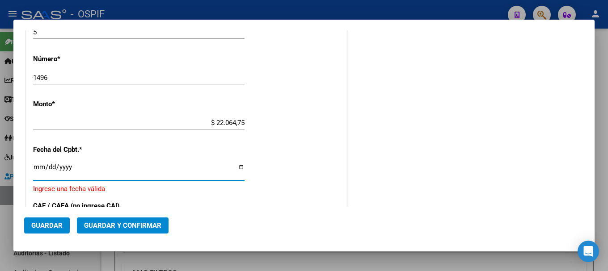
click at [240, 167] on input "Ingresar la fecha" at bounding box center [138, 171] width 211 height 14
type input "[DATE]"
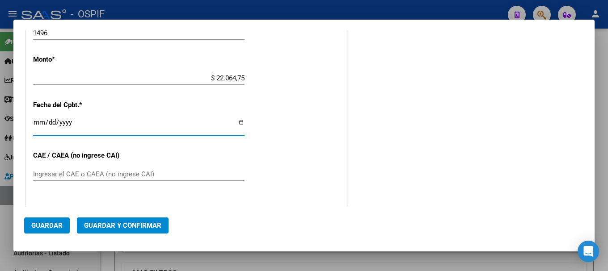
scroll to position [379, 0]
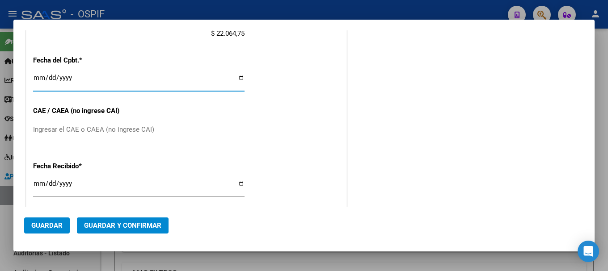
click at [81, 130] on input "Ingresar el CAE o CAEA (no ingrese CAI)" at bounding box center [138, 130] width 211 height 8
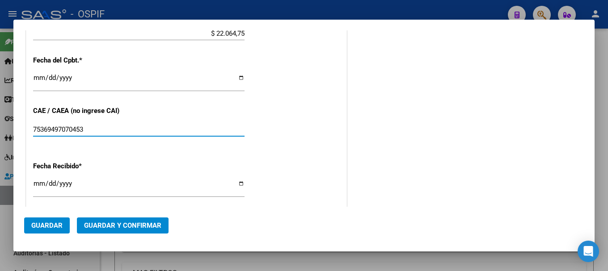
type input "75369497070453"
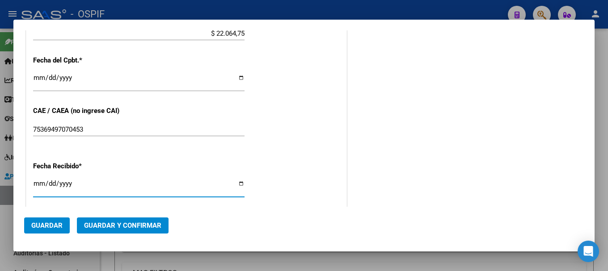
click at [237, 184] on input "[DATE]" at bounding box center [138, 187] width 211 height 14
type input "[DATE]"
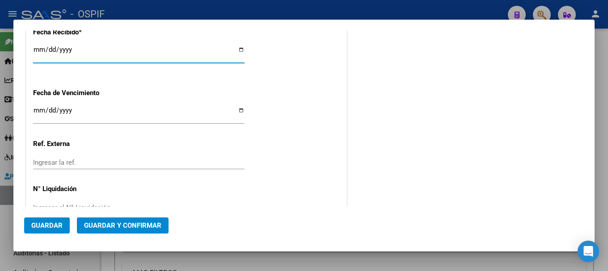
scroll to position [538, 0]
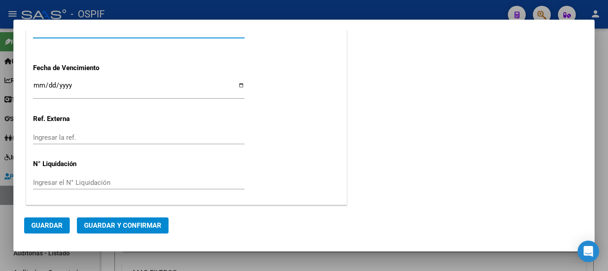
click at [99, 223] on span "Guardar y Confirmar" at bounding box center [122, 226] width 77 height 8
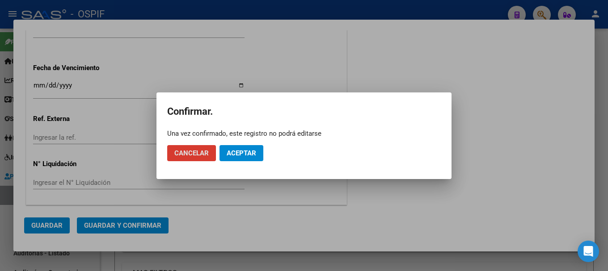
click at [228, 152] on span "Aceptar" at bounding box center [241, 153] width 29 height 8
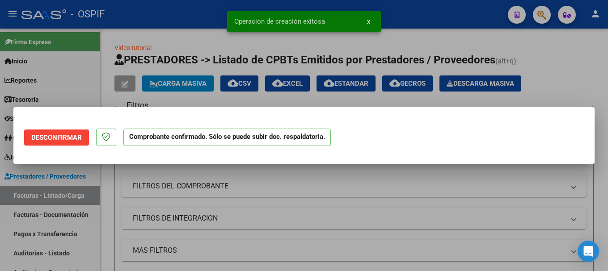
scroll to position [0, 0]
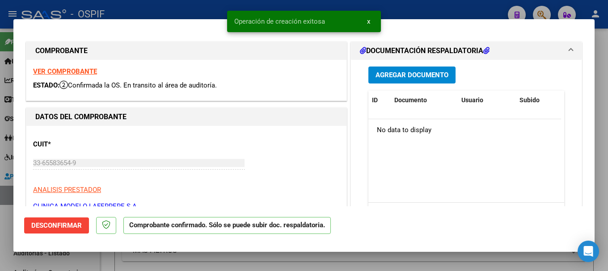
click at [152, 9] on div at bounding box center [304, 135] width 608 height 271
type input "$ 0,00"
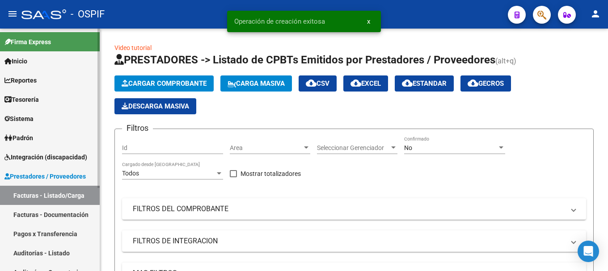
click at [43, 252] on link "Auditorías - Listado" at bounding box center [50, 253] width 100 height 19
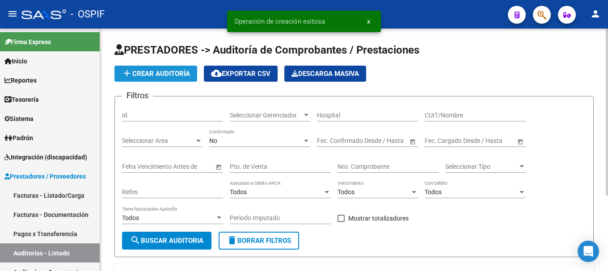
click at [172, 72] on span "add Crear Auditoría" at bounding box center [156, 74] width 68 height 8
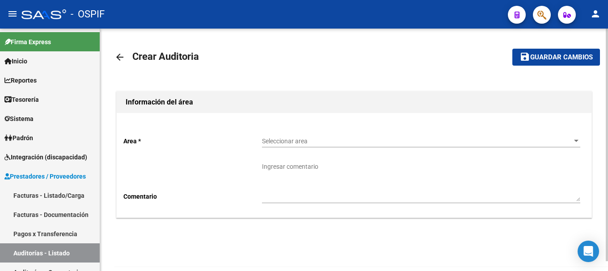
click at [577, 143] on div at bounding box center [576, 141] width 8 height 7
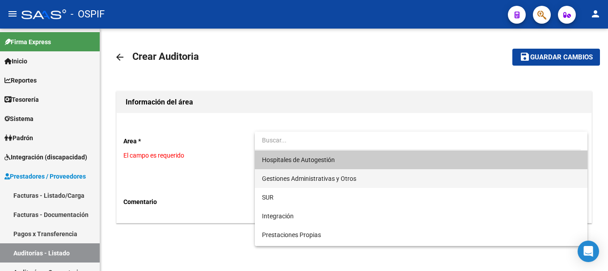
click at [349, 183] on span "Gestiones Administrativas y Otros" at bounding box center [421, 178] width 318 height 19
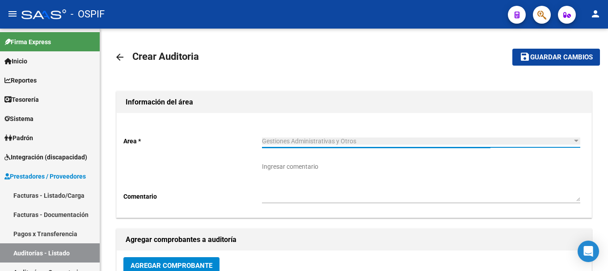
click at [349, 183] on textarea "Ingresar comentario" at bounding box center [421, 181] width 318 height 39
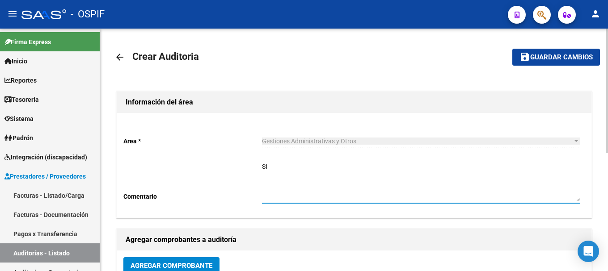
type textarea "S"
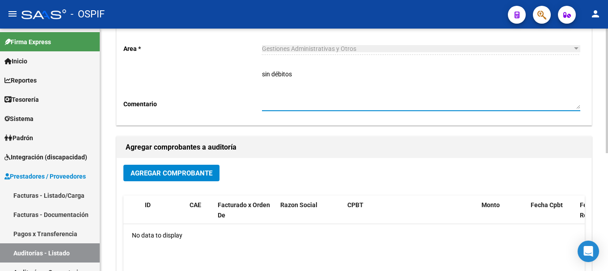
scroll to position [134, 0]
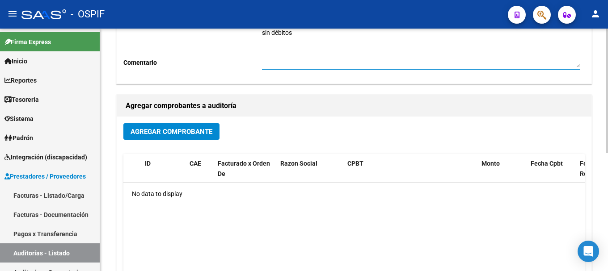
type textarea "sin débitos"
click at [152, 133] on span "Agregar Comprobante" at bounding box center [171, 132] width 82 height 8
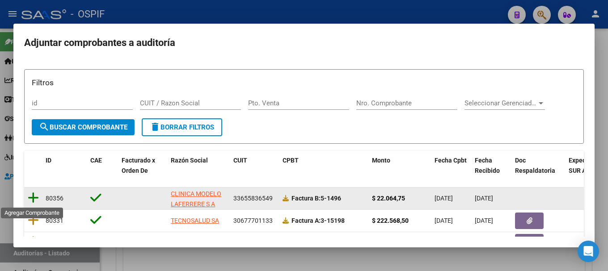
click at [33, 200] on icon at bounding box center [33, 198] width 11 height 13
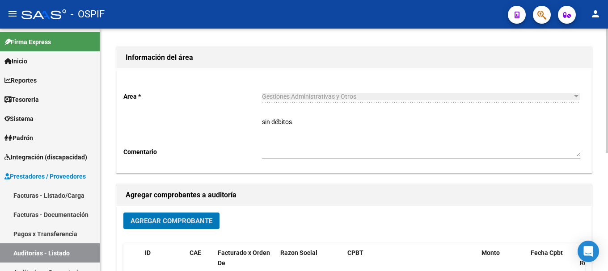
scroll to position [0, 0]
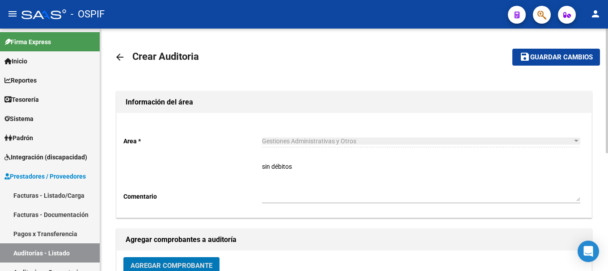
click at [537, 61] on span "Guardar cambios" at bounding box center [561, 58] width 63 height 8
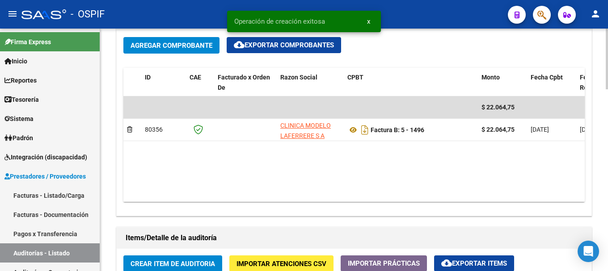
scroll to position [492, 0]
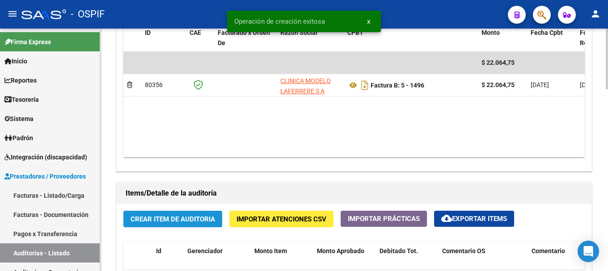
click at [203, 218] on span "Crear Item de Auditoria" at bounding box center [172, 219] width 84 height 8
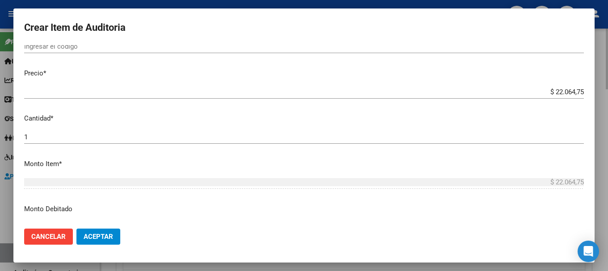
scroll to position [223, 0]
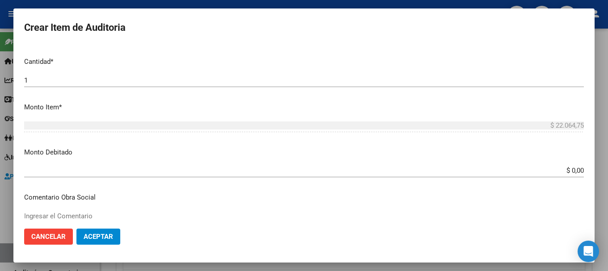
click at [101, 236] on span "Aceptar" at bounding box center [98, 237] width 29 height 8
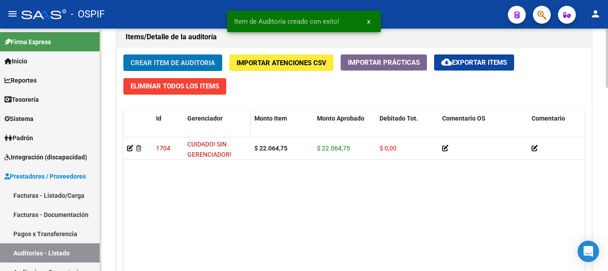
scroll to position [754, 0]
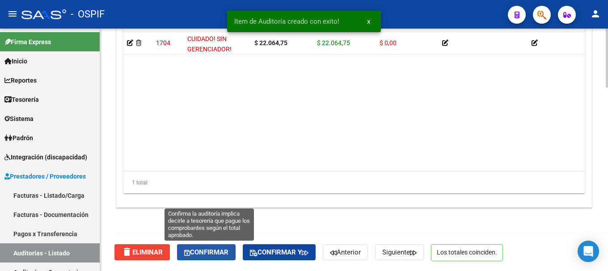
click at [209, 252] on span "Confirmar" at bounding box center [206, 252] width 44 height 8
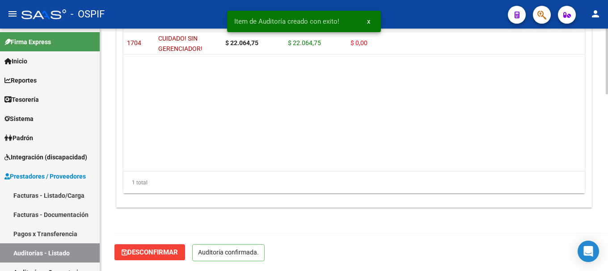
scroll to position [653, 0]
type input "202509"
